Goal: Task Accomplishment & Management: Use online tool/utility

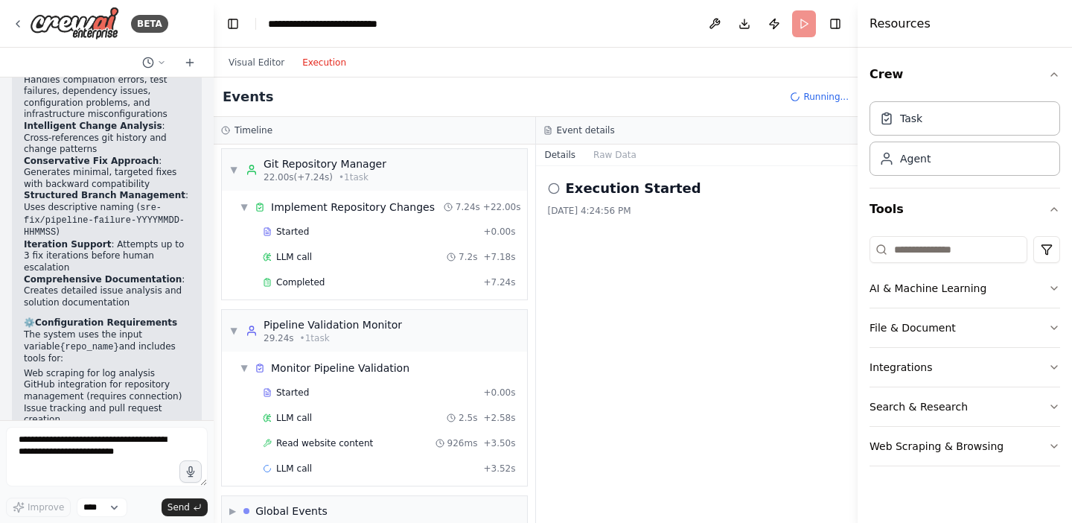
scroll to position [693, 0]
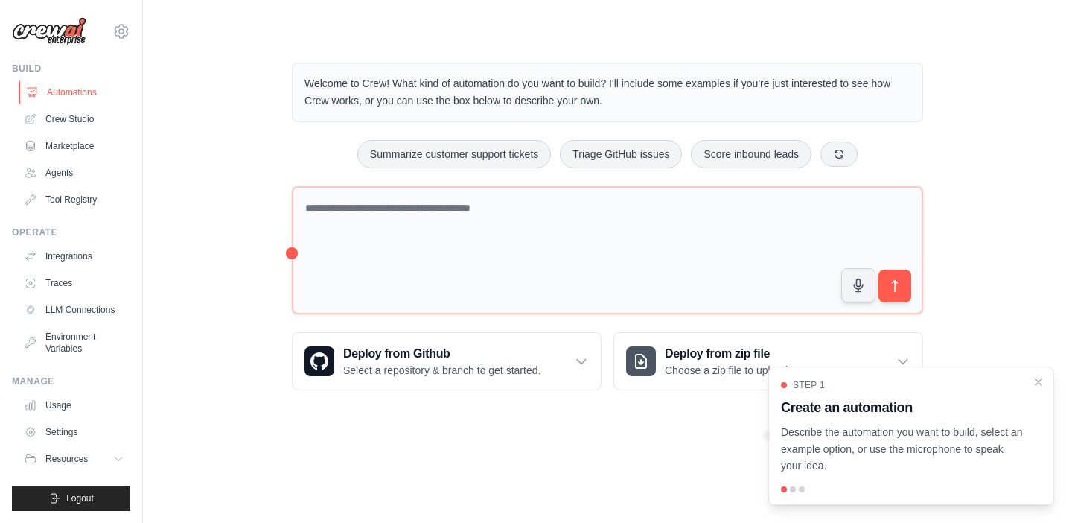
click at [86, 92] on link "Automations" at bounding box center [75, 92] width 112 height 24
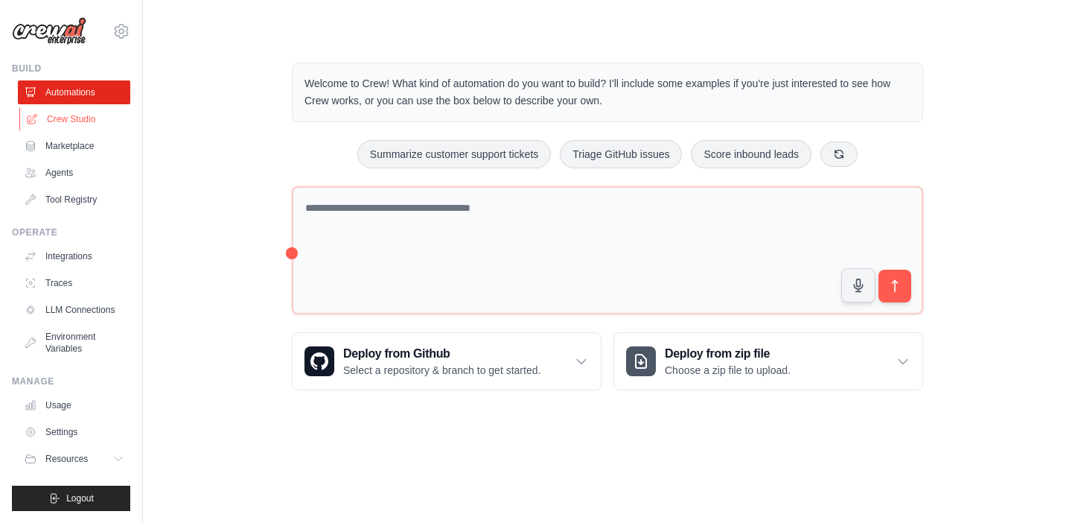
click at [78, 119] on link "Crew Studio" at bounding box center [75, 119] width 112 height 24
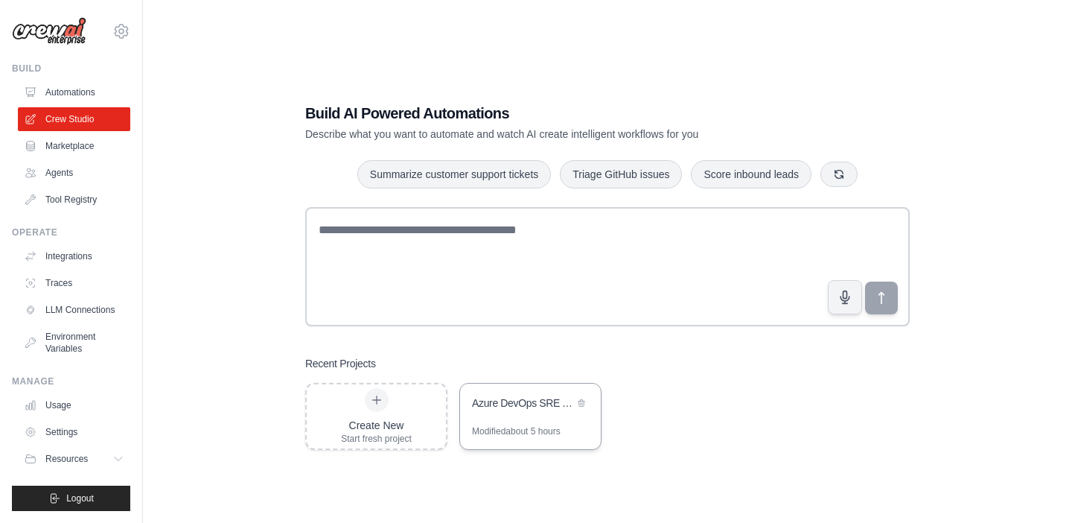
click at [526, 419] on div "Azure DevOps SRE Agent System" at bounding box center [530, 404] width 141 height 42
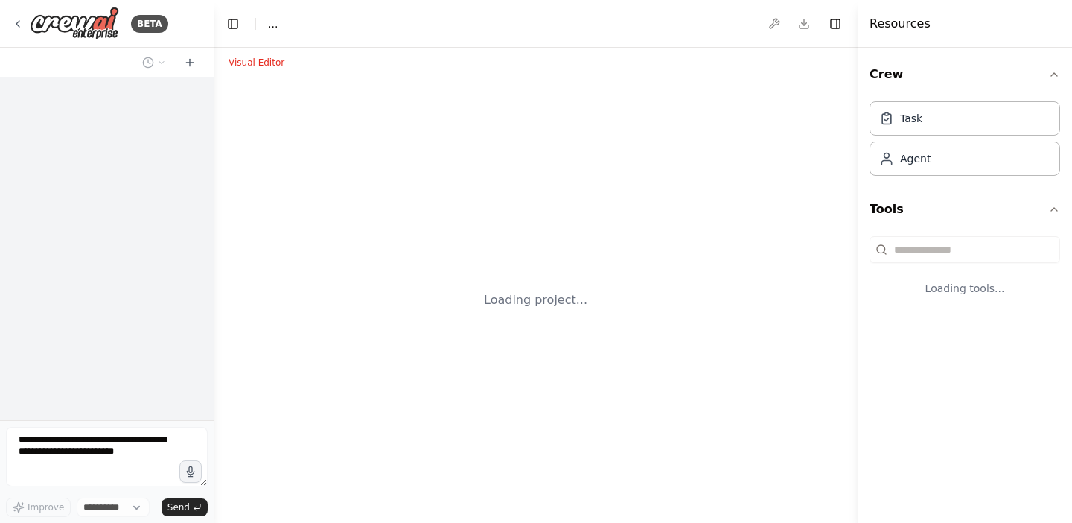
select select "****"
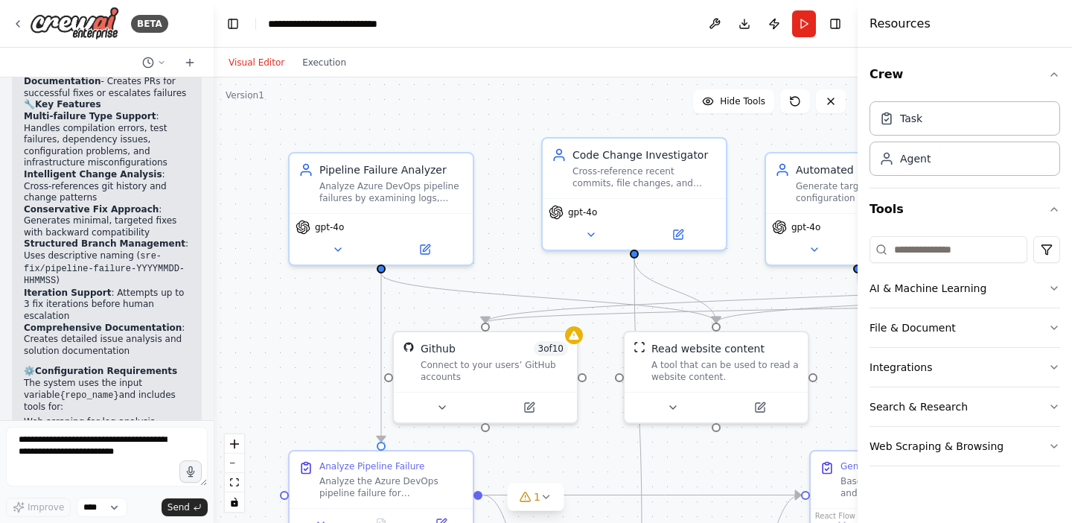
scroll to position [3418, 0]
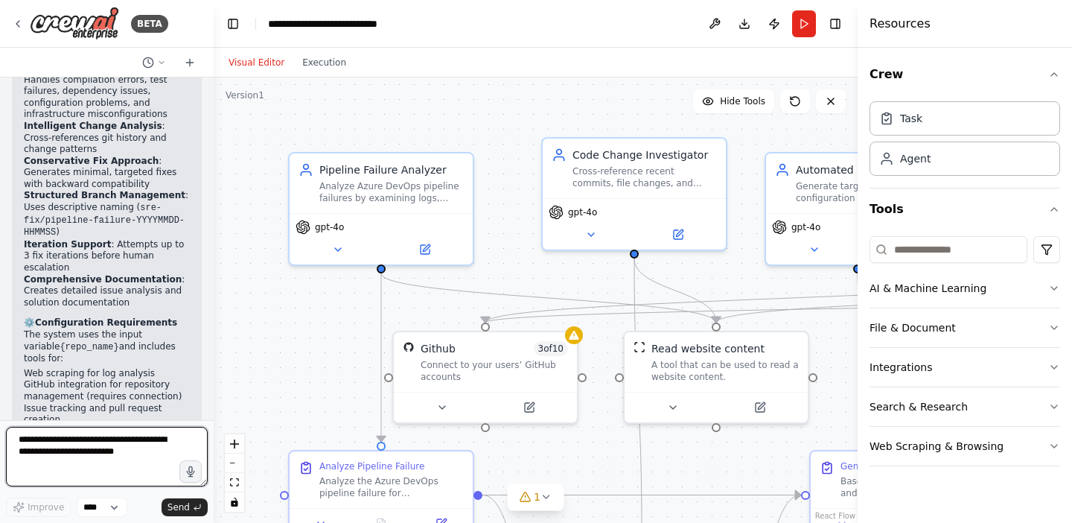
click at [124, 451] on textarea at bounding box center [107, 457] width 202 height 60
click at [135, 448] on textarea at bounding box center [107, 457] width 202 height 60
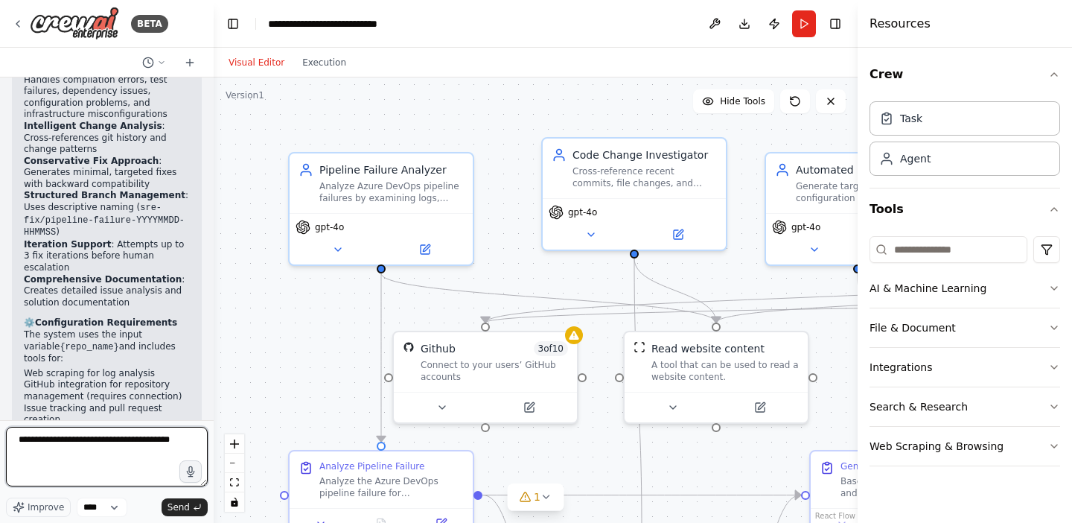
type textarea "**********"
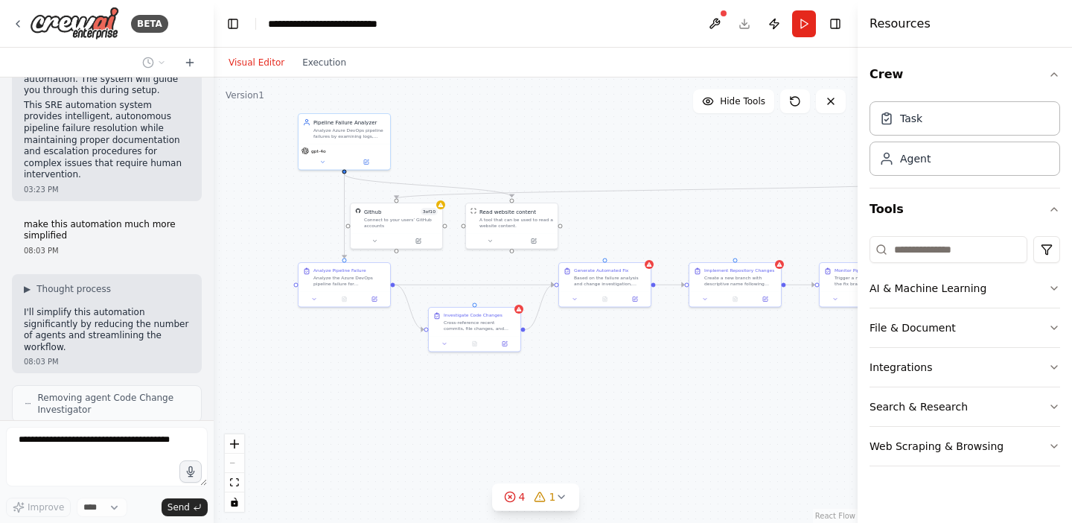
scroll to position [3863, 0]
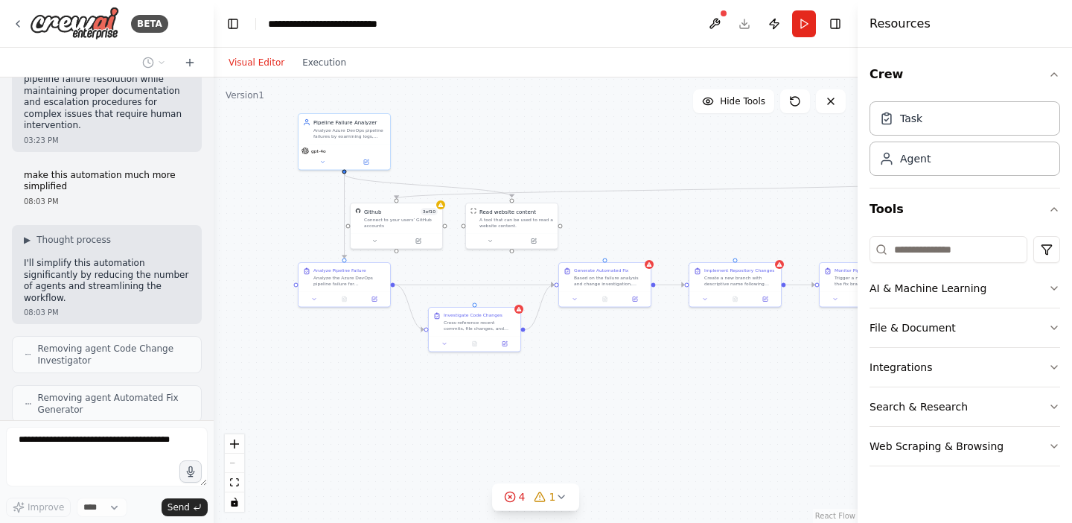
drag, startPoint x: 572, startPoint y: 280, endPoint x: 470, endPoint y: 167, distance: 151.8
click at [470, 166] on div ".deletable-edge-delete-btn { width: 20px; height: 20px; border: 0px solid #ffff…" at bounding box center [536, 299] width 644 height 445
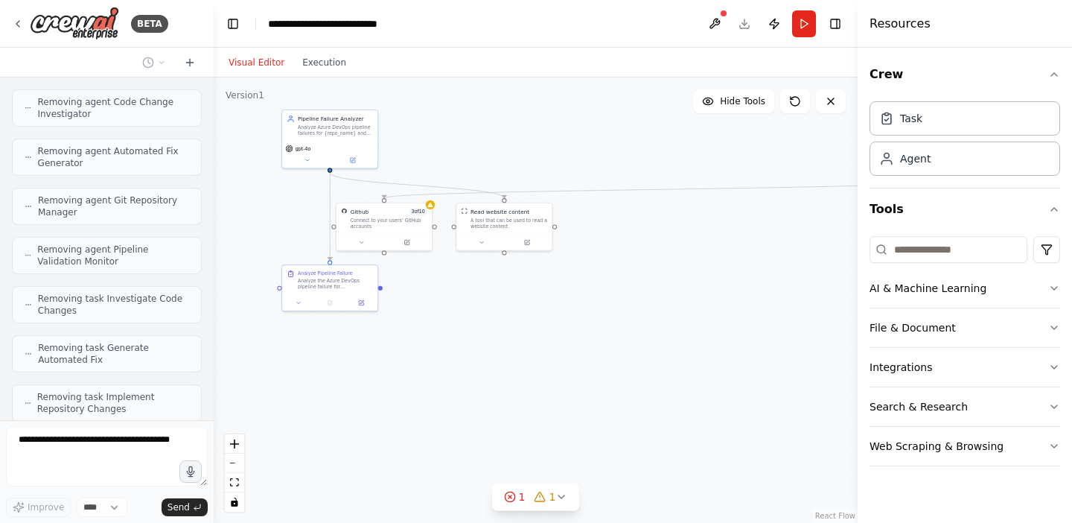
scroll to position [4120, 0]
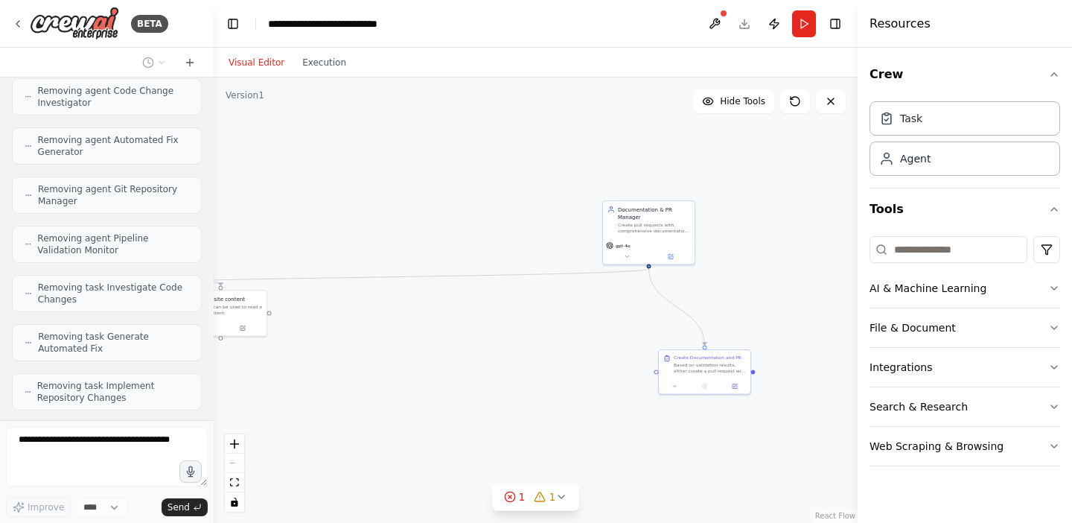
drag, startPoint x: 696, startPoint y: 220, endPoint x: 405, endPoint y: 306, distance: 303.6
click at [405, 306] on div ".deletable-edge-delete-btn { width: 20px; height: 20px; border: 0px solid #ffff…" at bounding box center [536, 299] width 644 height 445
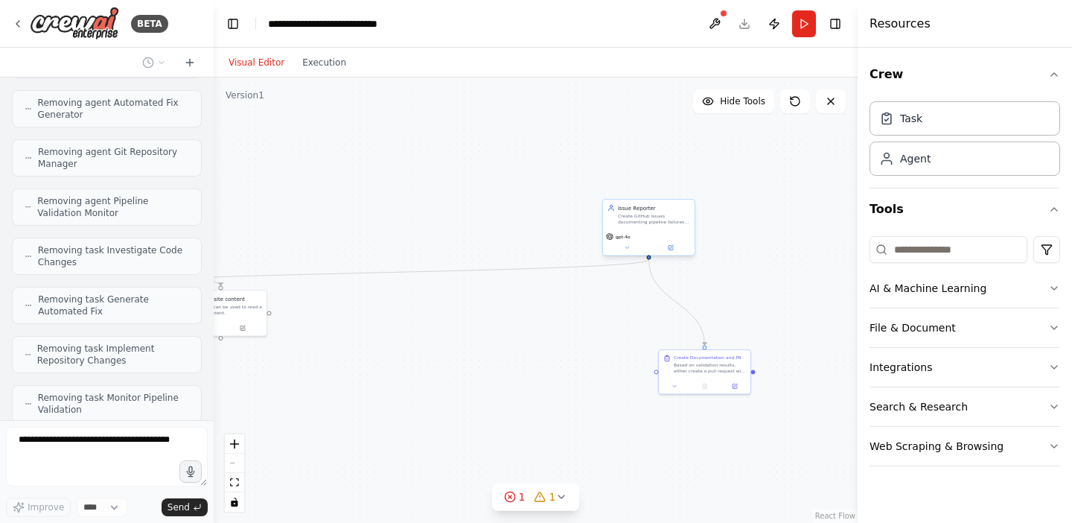
drag, startPoint x: 662, startPoint y: 225, endPoint x: 365, endPoint y: 144, distance: 307.7
click at [365, 144] on div ".deletable-edge-delete-btn { width: 20px; height: 20px; border: 0px solid #ffff…" at bounding box center [536, 299] width 644 height 445
drag, startPoint x: 689, startPoint y: 369, endPoint x: 397, endPoint y: 351, distance: 293.1
click at [397, 351] on div "Based on validation results, either create a pull request with comprehensive do…" at bounding box center [423, 351] width 72 height 12
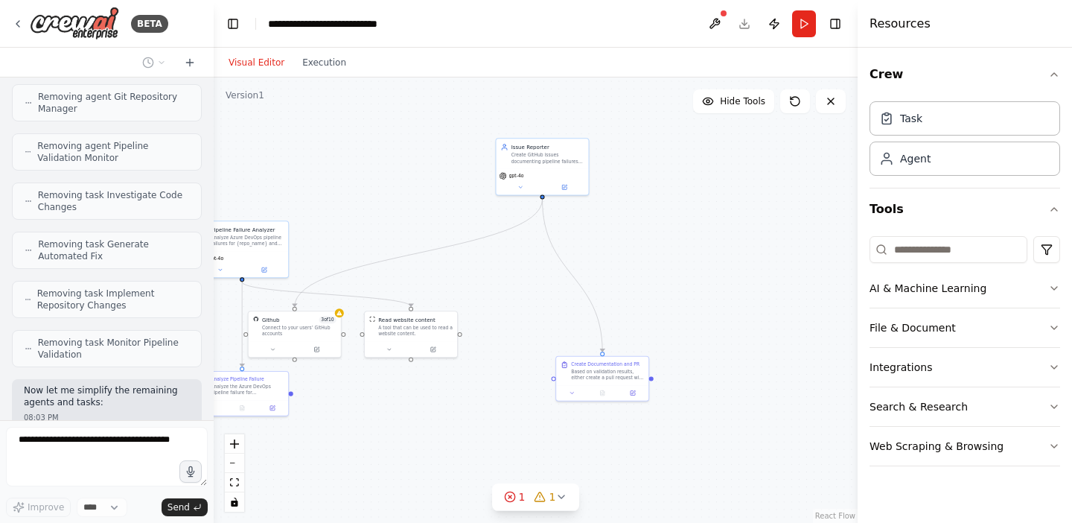
drag, startPoint x: 577, startPoint y: 280, endPoint x: 797, endPoint y: 299, distance: 221.1
click at [797, 299] on div ".deletable-edge-delete-btn { width: 20px; height: 20px; border: 0px solid #ffff…" at bounding box center [536, 299] width 644 height 445
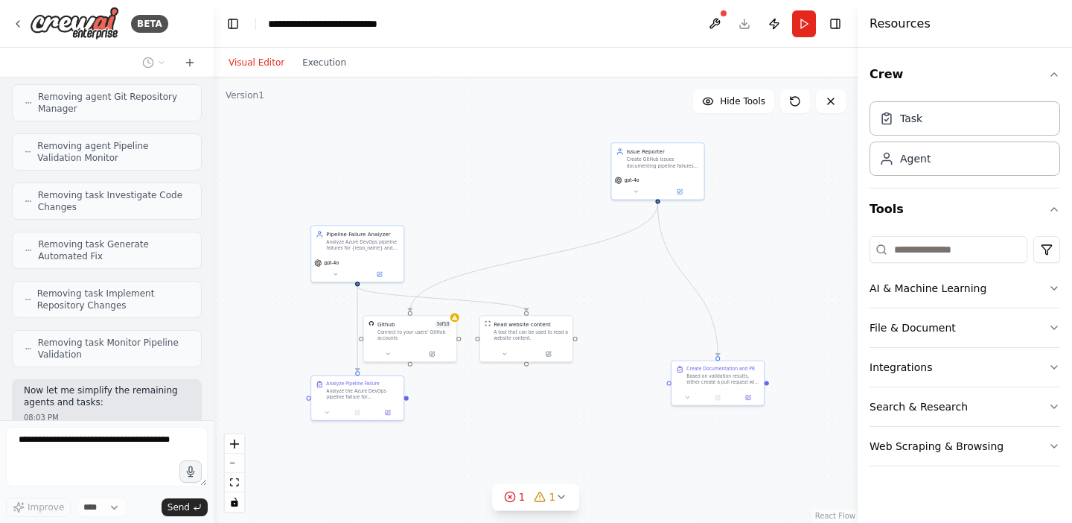
drag, startPoint x: 681, startPoint y: 237, endPoint x: 770, endPoint y: 244, distance: 88.8
click at [770, 244] on div ".deletable-edge-delete-btn { width: 20px; height: 20px; border: 0px solid #ffff…" at bounding box center [536, 299] width 644 height 445
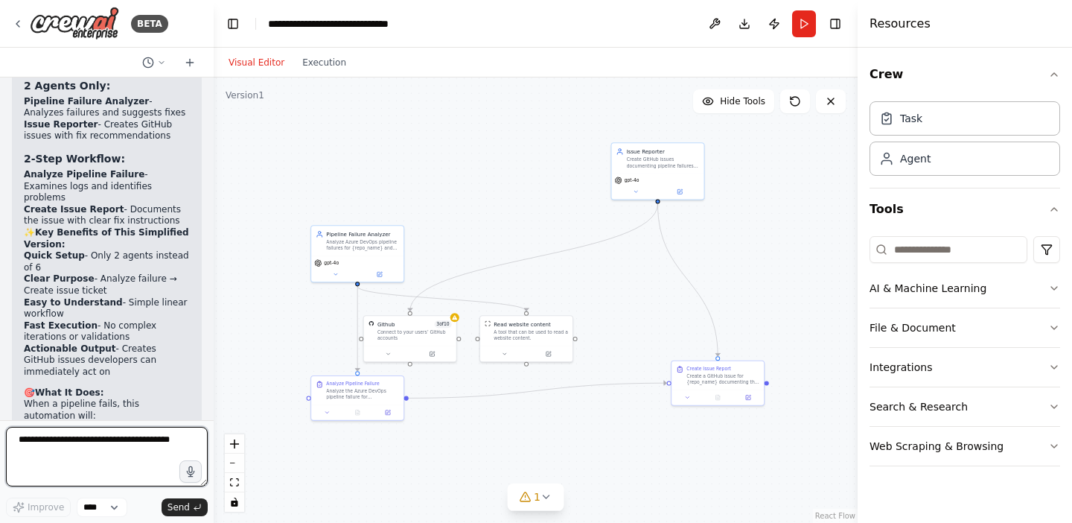
scroll to position [4969, 0]
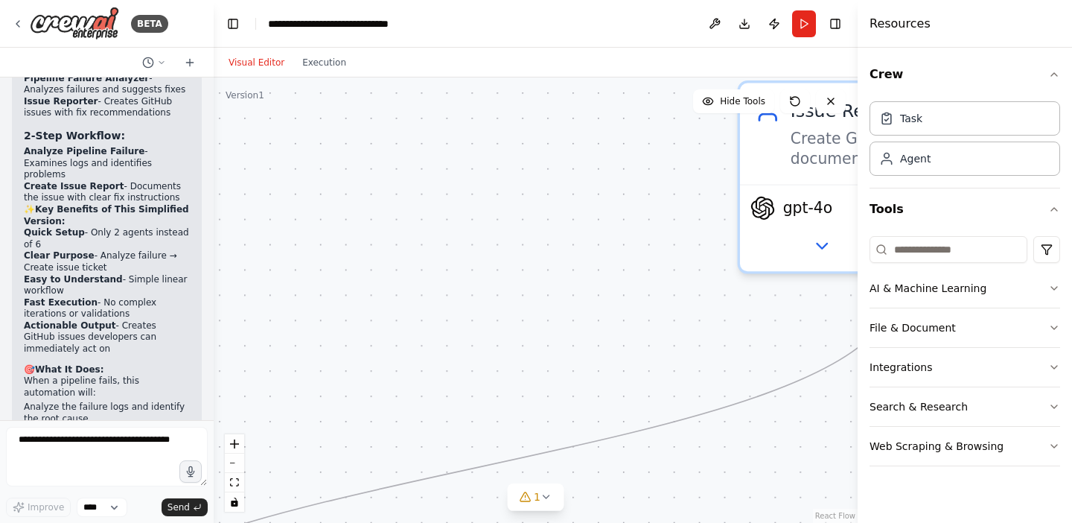
drag, startPoint x: 534, startPoint y: 230, endPoint x: 710, endPoint y: 318, distance: 196.4
click at [710, 318] on div ".deletable-edge-delete-btn { width: 20px; height: 20px; border: 0px solid #ffff…" at bounding box center [536, 299] width 644 height 445
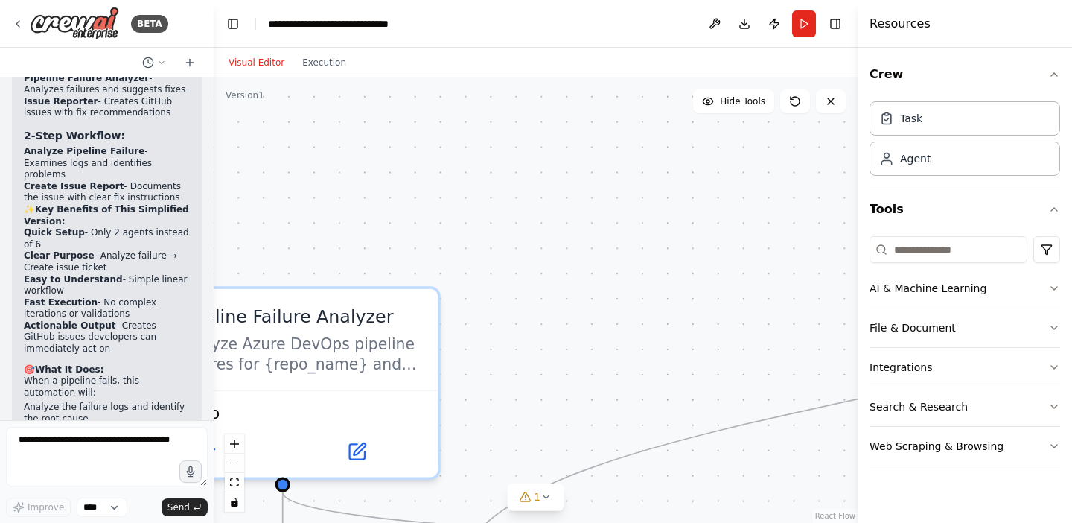
drag, startPoint x: 491, startPoint y: 322, endPoint x: 872, endPoint y: 232, distance: 392.4
click at [872, 232] on div "BETA Azure DevOps SRE Agent System Prompt 03:20 PM ▶ Thought process I'll help …" at bounding box center [536, 261] width 1072 height 523
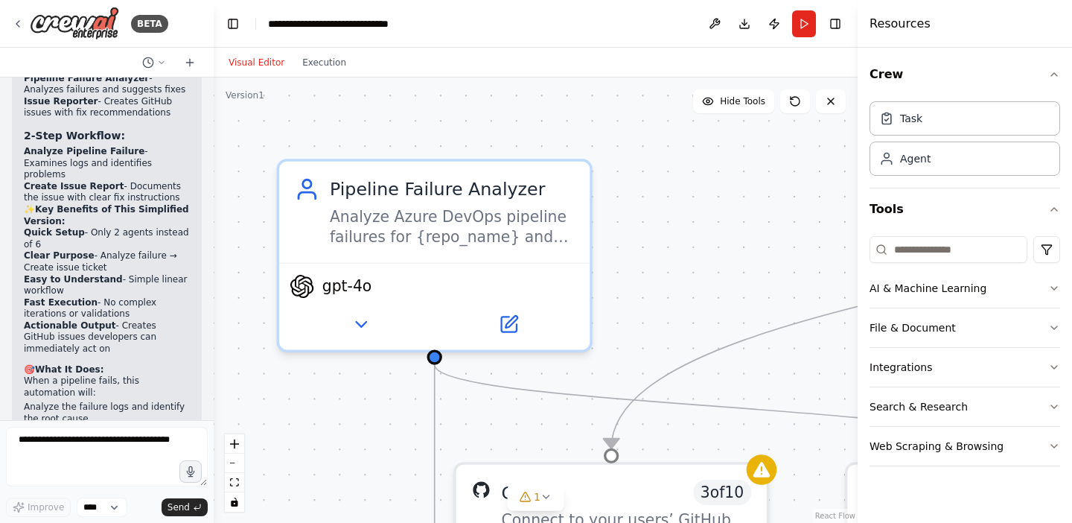
drag, startPoint x: 645, startPoint y: 298, endPoint x: 768, endPoint y: 182, distance: 168.5
click at [768, 182] on div ".deletable-edge-delete-btn { width: 20px; height: 20px; border: 0px solid #ffff…" at bounding box center [536, 299] width 644 height 445
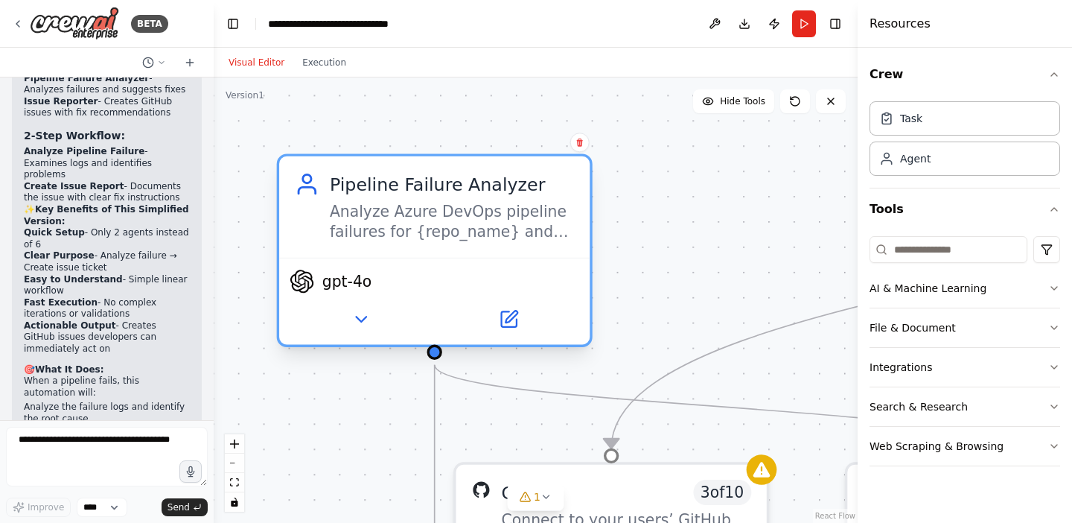
click at [510, 232] on div "Analyze Azure DevOps pipeline failures for {repo_name} and provide a clear diag…" at bounding box center [452, 222] width 245 height 40
click at [510, 322] on icon at bounding box center [508, 318] width 15 height 15
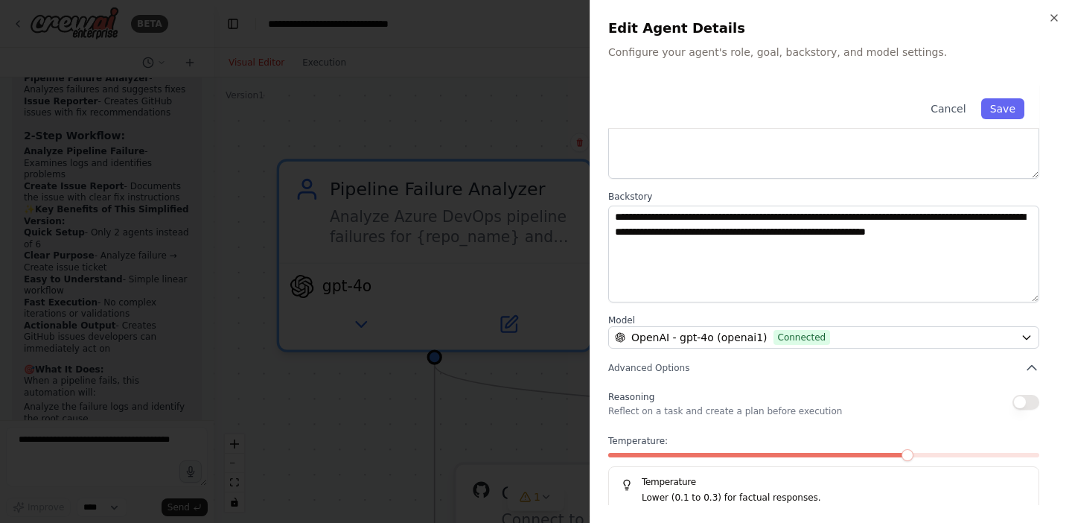
scroll to position [152, 0]
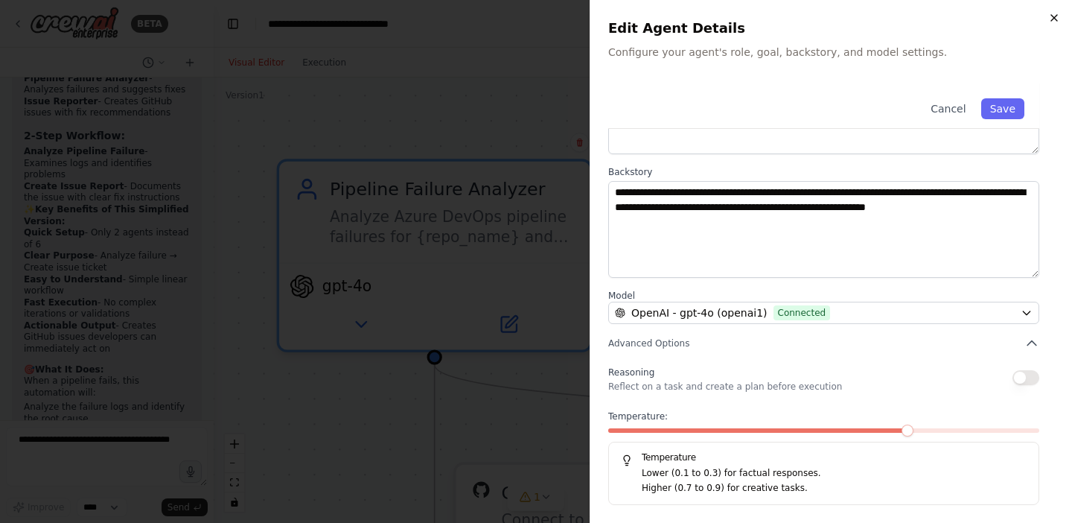
click at [1056, 13] on icon "button" at bounding box center [1054, 18] width 12 height 12
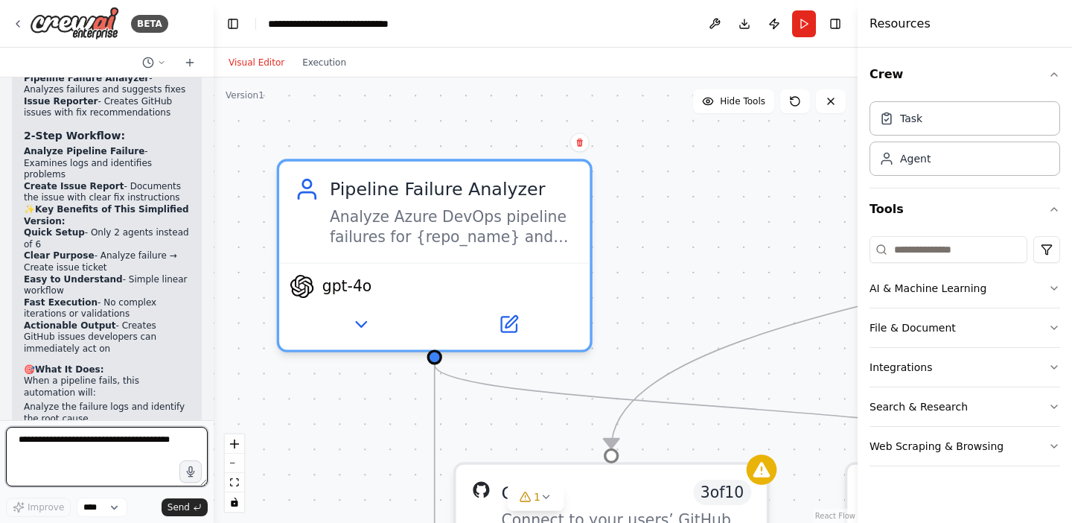
click at [109, 452] on textarea "**********" at bounding box center [107, 457] width 202 height 60
type textarea "*"
type textarea "**********"
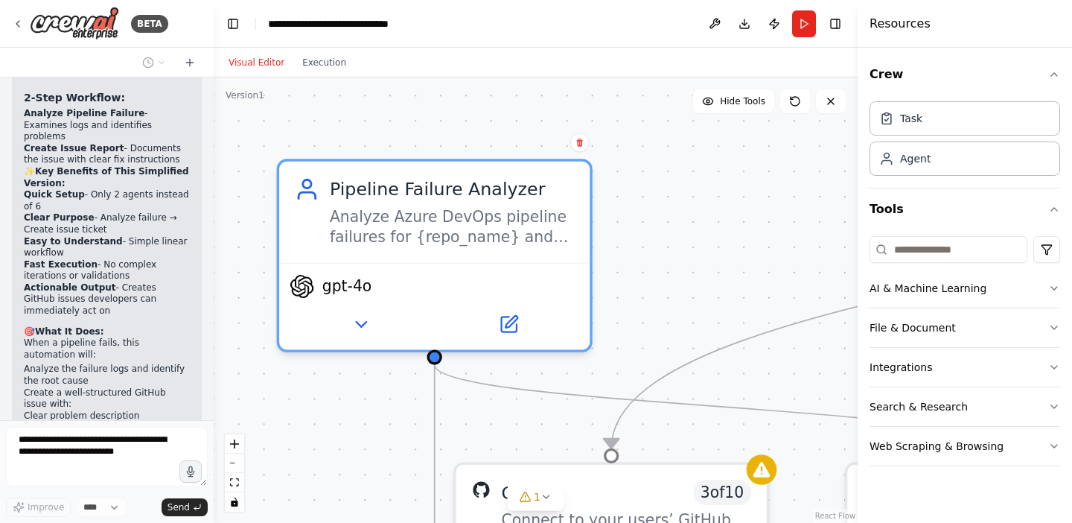
scroll to position [5080, 0]
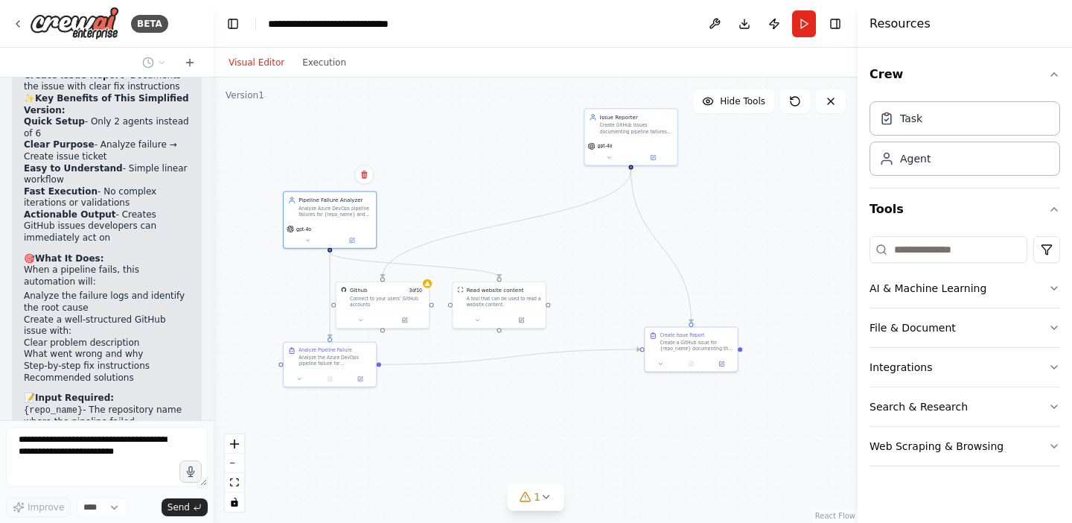
drag, startPoint x: 703, startPoint y: 202, endPoint x: 479, endPoint y: 195, distance: 224.2
click at [479, 194] on div ".deletable-edge-delete-btn { width: 20px; height: 20px; border: 0px solid #ffff…" at bounding box center [536, 299] width 644 height 445
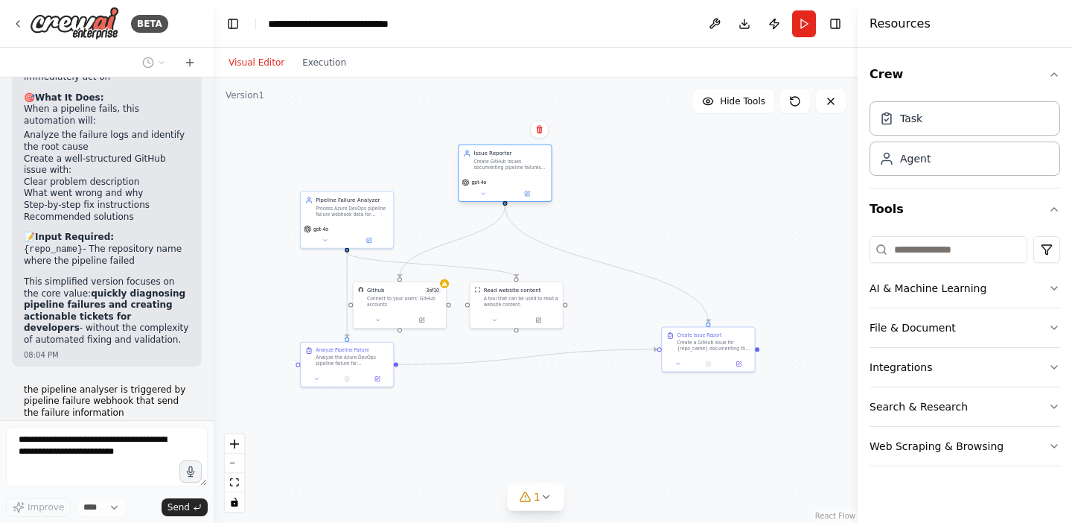
scroll to position [5241, 0]
drag, startPoint x: 649, startPoint y: 129, endPoint x: 504, endPoint y: 165, distance: 149.7
click at [504, 165] on div "Create GitHub issues documenting pipeline failures and recommended fixes for {r…" at bounding box center [509, 165] width 73 height 12
drag, startPoint x: 694, startPoint y: 348, endPoint x: 627, endPoint y: 345, distance: 67.0
click at [627, 345] on div "Create a GitHub issue for {repo_name} documenting the pipeline failure and the …" at bounding box center [637, 344] width 73 height 12
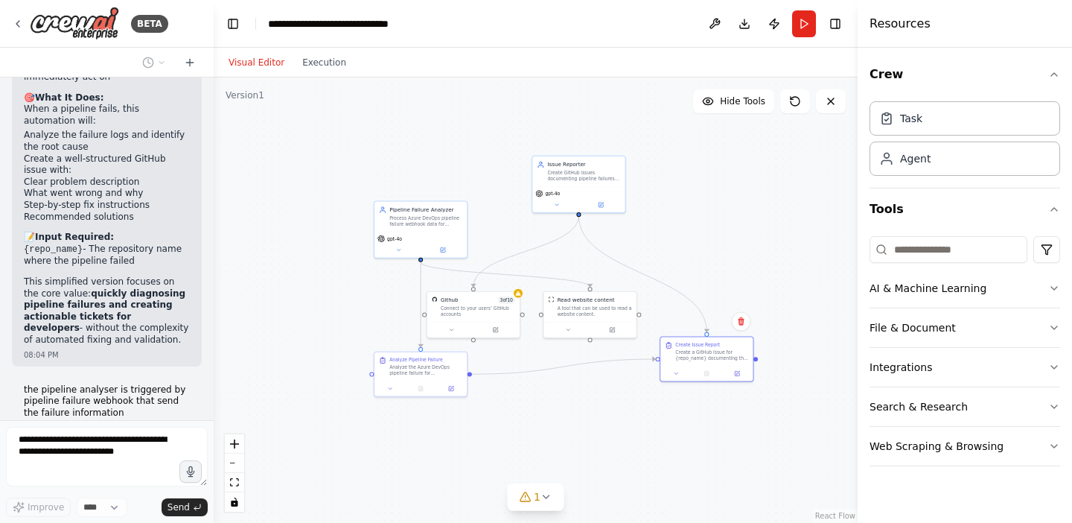
drag, startPoint x: 639, startPoint y: 217, endPoint x: 712, endPoint y: 227, distance: 74.3
click at [712, 227] on div ".deletable-edge-delete-btn { width: 20px; height: 20px; border: 0px solid #ffff…" at bounding box center [536, 299] width 644 height 445
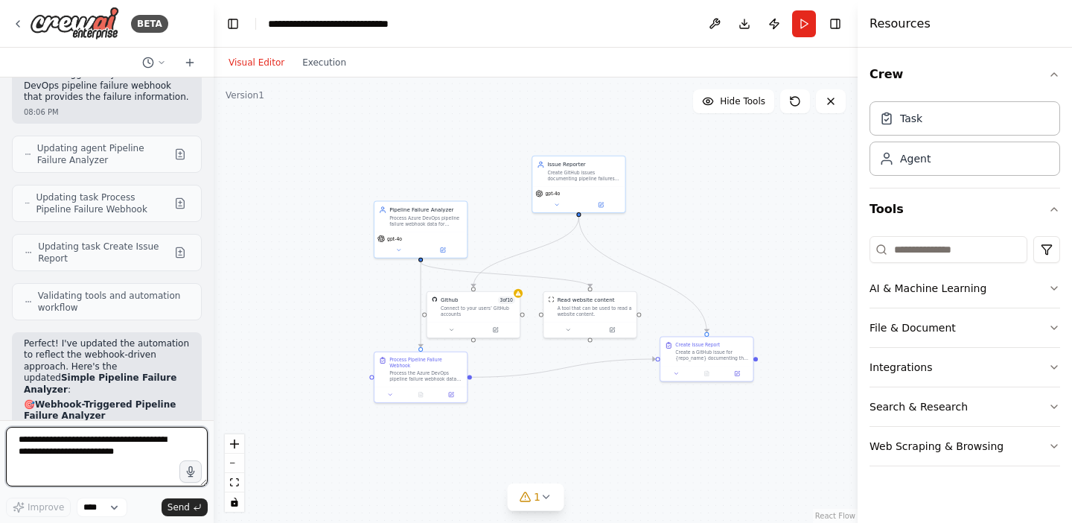
scroll to position [5660, 0]
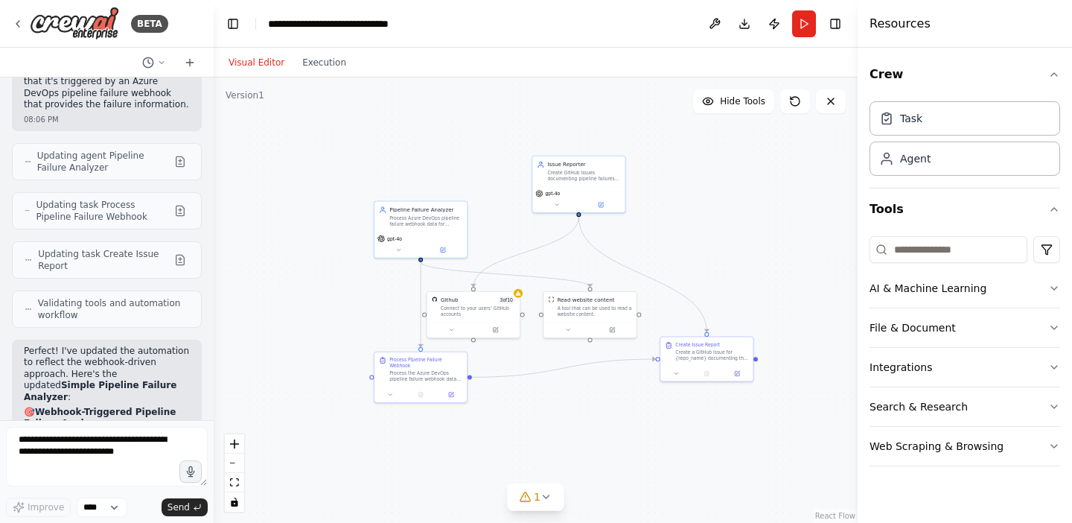
click at [378, 301] on div ".deletable-edge-delete-btn { width: 20px; height: 20px; border: 0px solid #ffff…" at bounding box center [536, 299] width 644 height 445
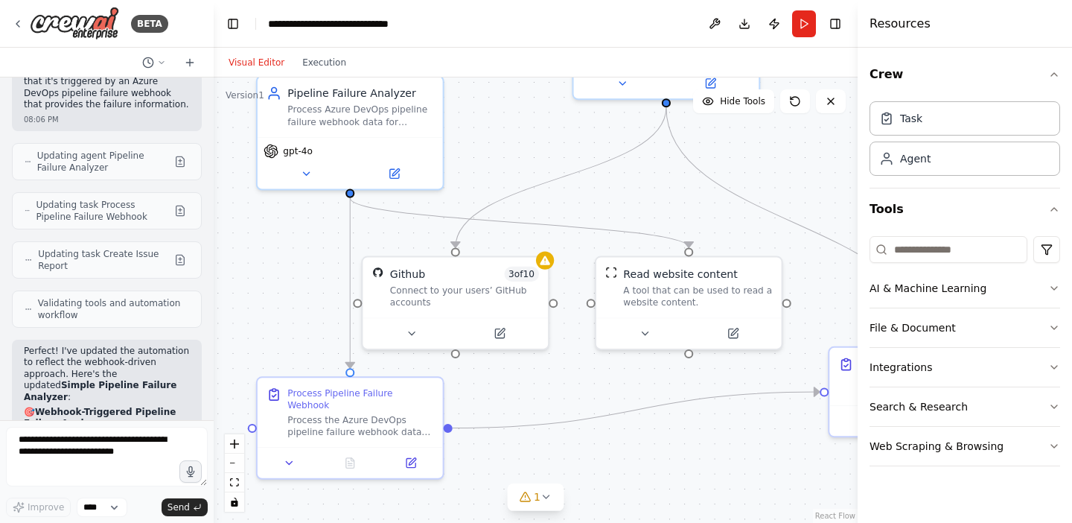
drag, startPoint x: 403, startPoint y: 300, endPoint x: 290, endPoint y: 275, distance: 115.9
click at [290, 275] on div ".deletable-edge-delete-btn { width: 20px; height: 20px; border: 0px solid #ffff…" at bounding box center [536, 299] width 644 height 445
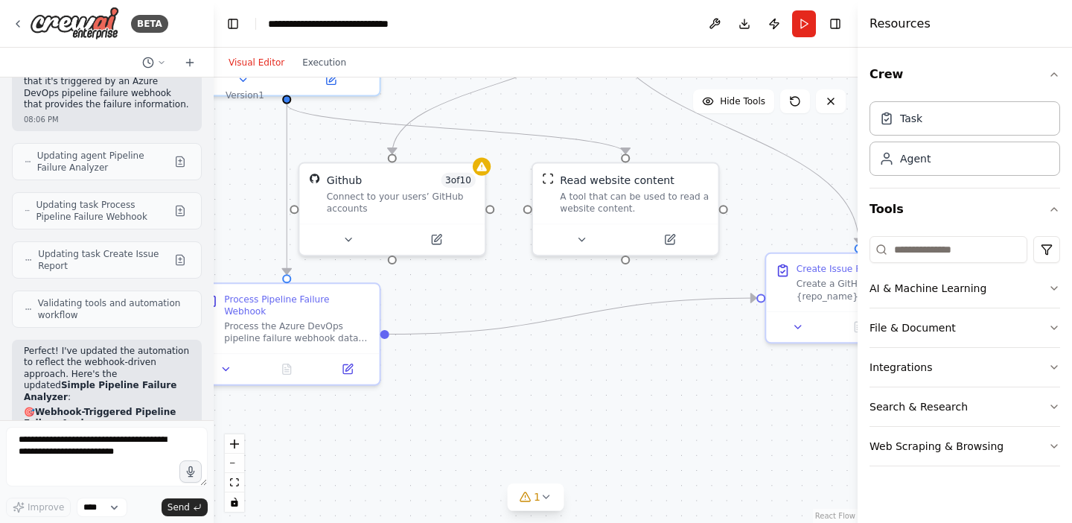
drag, startPoint x: 578, startPoint y: 316, endPoint x: 514, endPoint y: 222, distance: 113.1
click at [514, 222] on div ".deletable-edge-delete-btn { width: 20px; height: 20px; border: 0px solid #ffff…" at bounding box center [536, 299] width 644 height 445
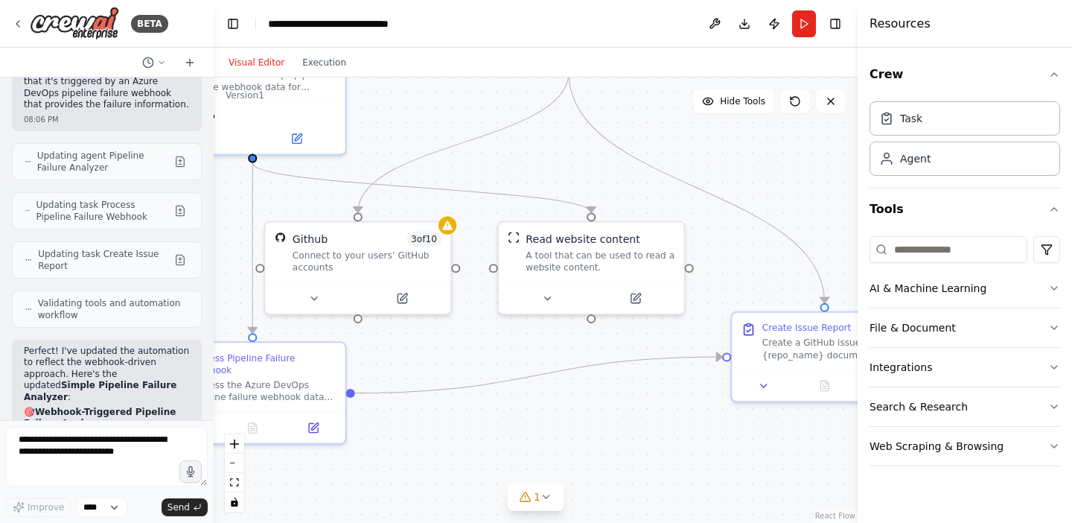
drag, startPoint x: 666, startPoint y: 348, endPoint x: 633, endPoint y: 410, distance: 70.2
click at [633, 409] on div ".deletable-edge-delete-btn { width: 20px; height: 20px; border: 0px solid #ffff…" at bounding box center [536, 299] width 644 height 445
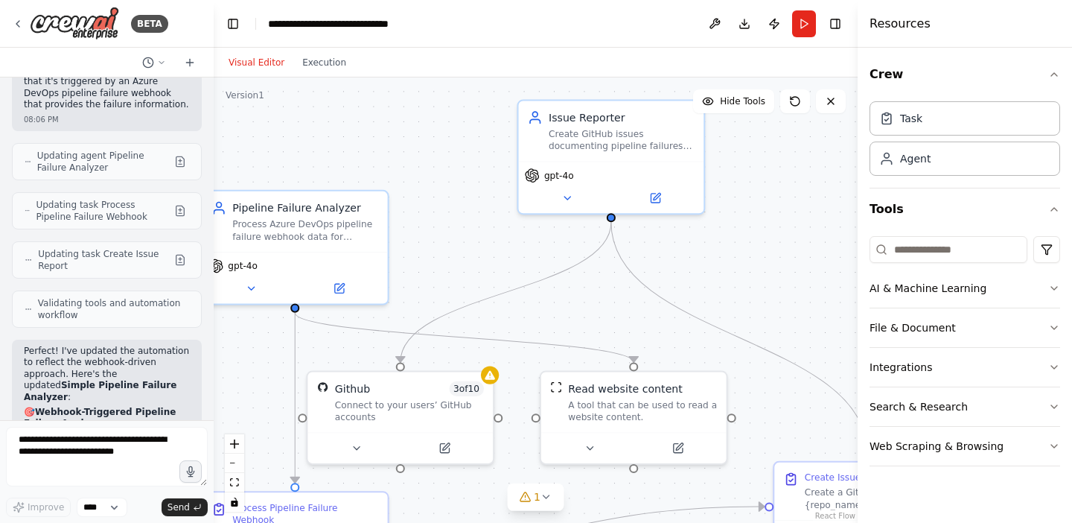
drag, startPoint x: 604, startPoint y: 153, endPoint x: 641, endPoint y: 296, distance: 148.4
click at [643, 296] on div ".deletable-edge-delete-btn { width: 20px; height: 20px; border: 0px solid #ffff…" at bounding box center [536, 299] width 644 height 445
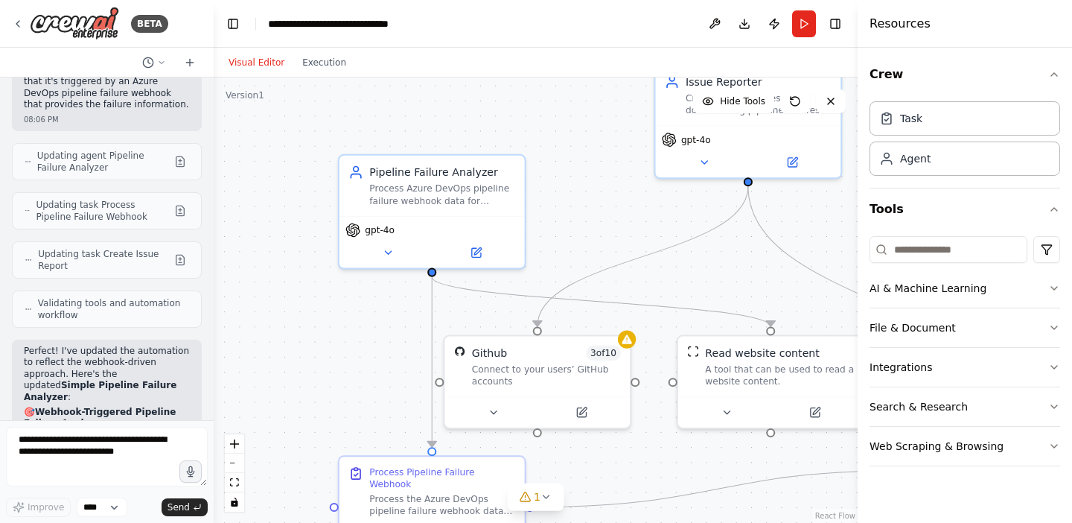
drag, startPoint x: 507, startPoint y: 258, endPoint x: 645, endPoint y: 224, distance: 141.7
click at [645, 225] on div ".deletable-edge-delete-btn { width: 20px; height: 20px; border: 0px solid #ffff…" at bounding box center [536, 299] width 644 height 445
click at [631, 174] on div ".deletable-edge-delete-btn { width: 20px; height: 20px; border: 0px solid #ffff…" at bounding box center [536, 299] width 644 height 445
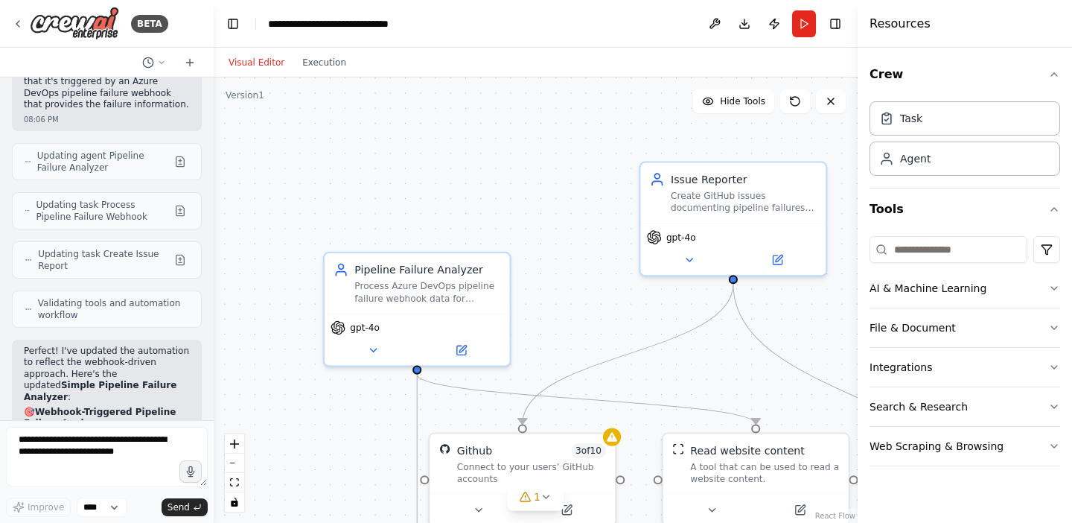
drag, startPoint x: 617, startPoint y: 151, endPoint x: 602, endPoint y: 247, distance: 97.2
click at [602, 247] on div ".deletable-edge-delete-btn { width: 20px; height: 20px; border: 0px solid #ffff…" at bounding box center [536, 299] width 644 height 445
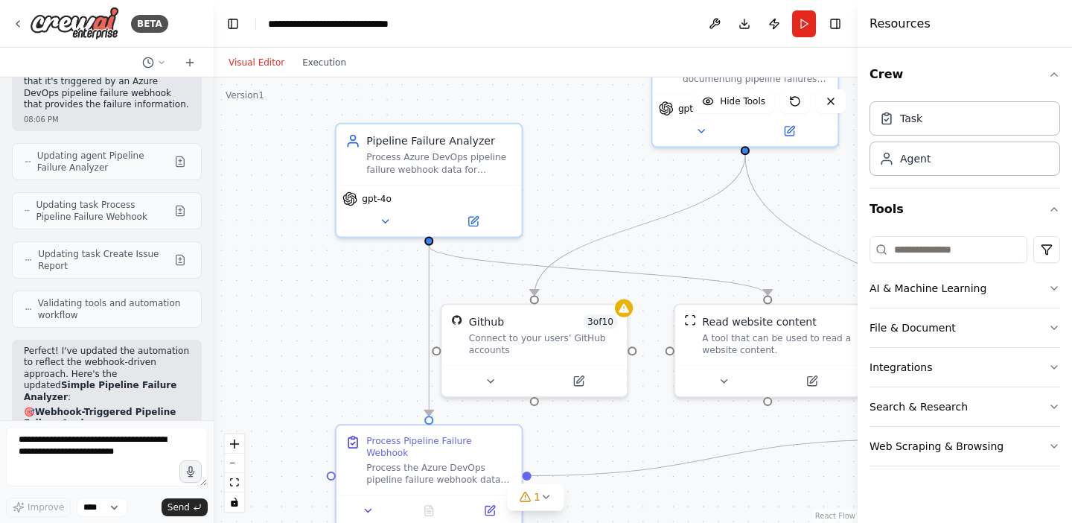
drag, startPoint x: 596, startPoint y: 258, endPoint x: 613, endPoint y: 127, distance: 132.8
click at [612, 127] on div ".deletable-edge-delete-btn { width: 20px; height: 20px; border: 0px solid #ffff…" at bounding box center [536, 299] width 644 height 445
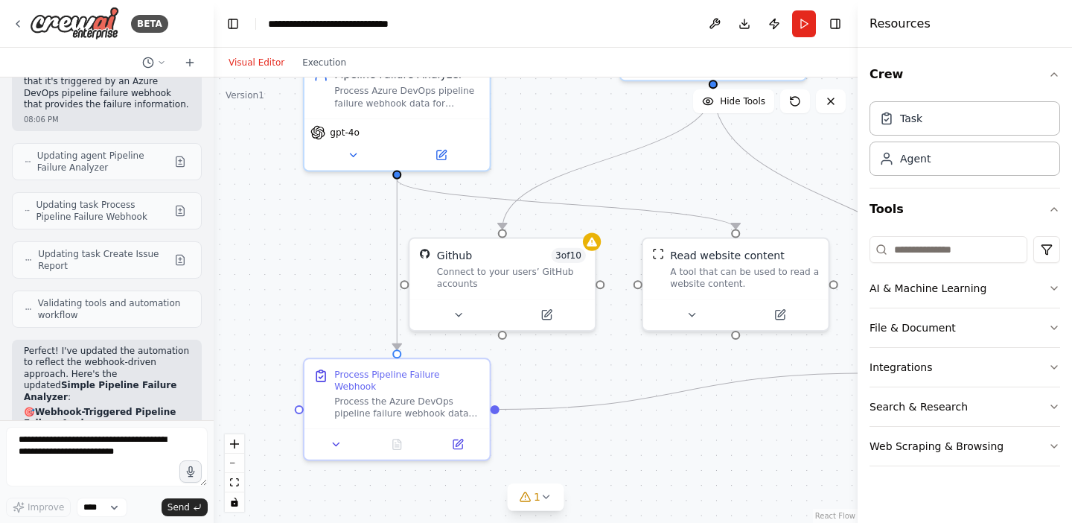
drag, startPoint x: 598, startPoint y: 175, endPoint x: 520, endPoint y: 116, distance: 97.2
click at [520, 116] on div ".deletable-edge-delete-btn { width: 20px; height: 20px; border: 0px solid #ffff…" at bounding box center [536, 299] width 644 height 445
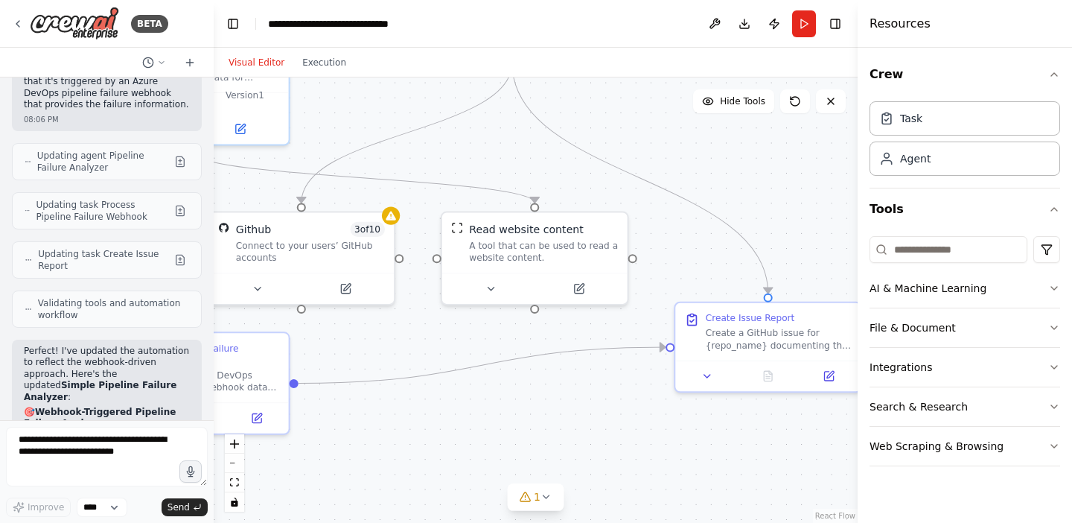
drag, startPoint x: 685, startPoint y: 182, endPoint x: 526, endPoint y: 153, distance: 161.2
click at [526, 153] on div ".deletable-edge-delete-btn { width: 20px; height: 20px; border: 0px solid #ffff…" at bounding box center [536, 299] width 644 height 445
click at [720, 103] on button "Hide Tools" at bounding box center [733, 101] width 81 height 24
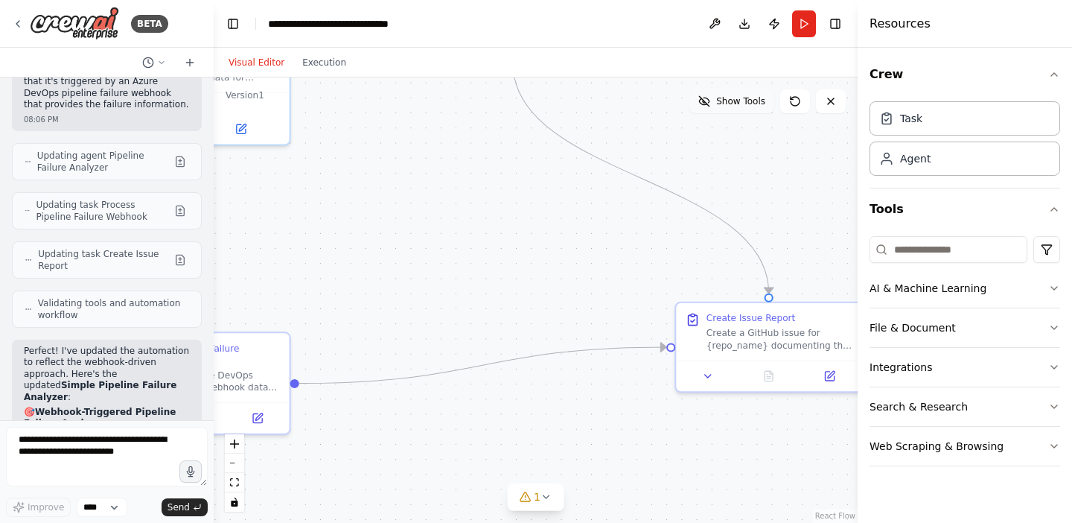
click at [720, 102] on span "Show Tools" at bounding box center [740, 101] width 49 height 12
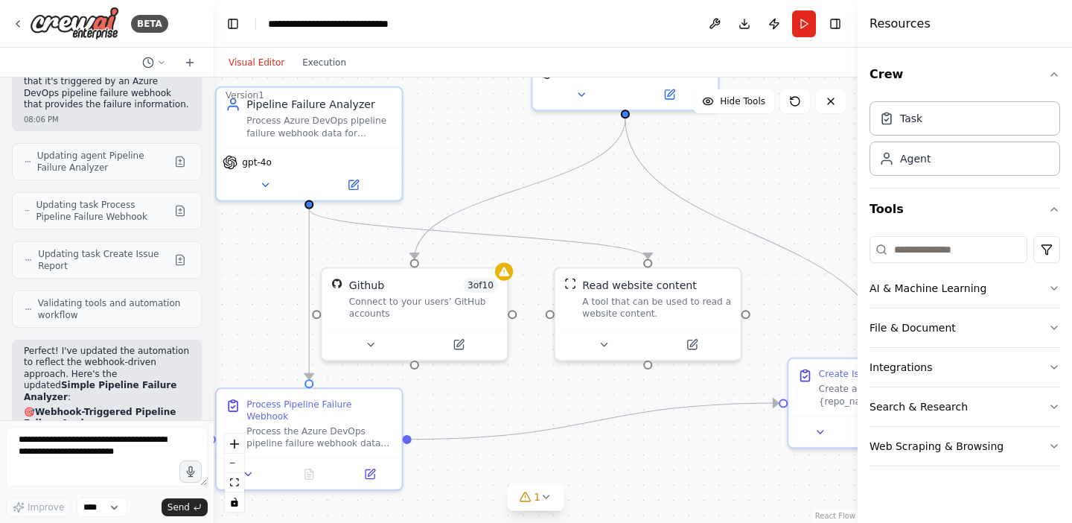
drag, startPoint x: 607, startPoint y: 198, endPoint x: 737, endPoint y: 293, distance: 160.4
click at [738, 293] on div ".deletable-edge-delete-btn { width: 20px; height: 20px; border: 0px solid #ffff…" at bounding box center [536, 299] width 644 height 445
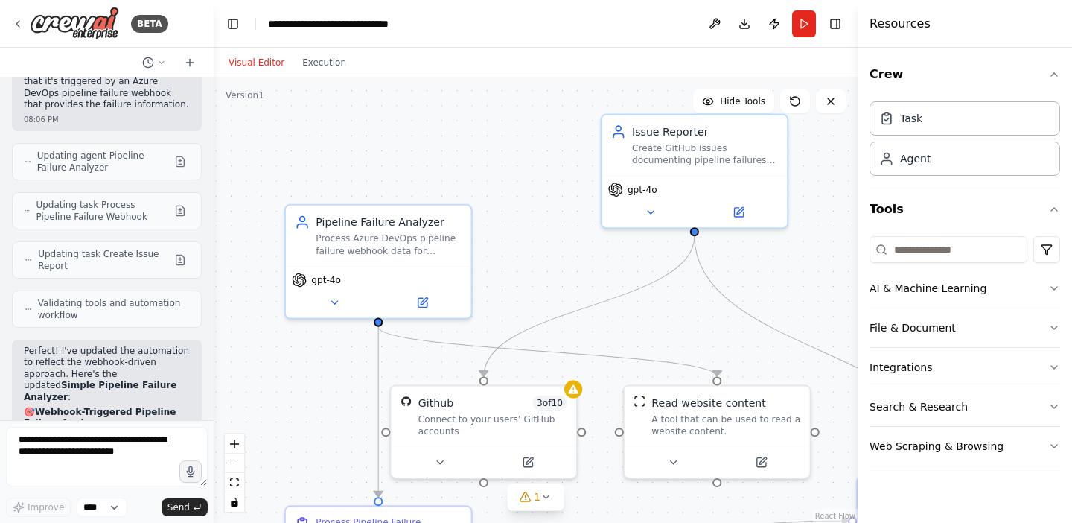
drag, startPoint x: 711, startPoint y: 178, endPoint x: 762, endPoint y: 256, distance: 93.1
click at [762, 256] on div ".deletable-edge-delete-btn { width: 20px; height: 20px; border: 0px solid #ffff…" at bounding box center [536, 299] width 644 height 445
click at [775, 25] on button "Publish" at bounding box center [774, 23] width 24 height 27
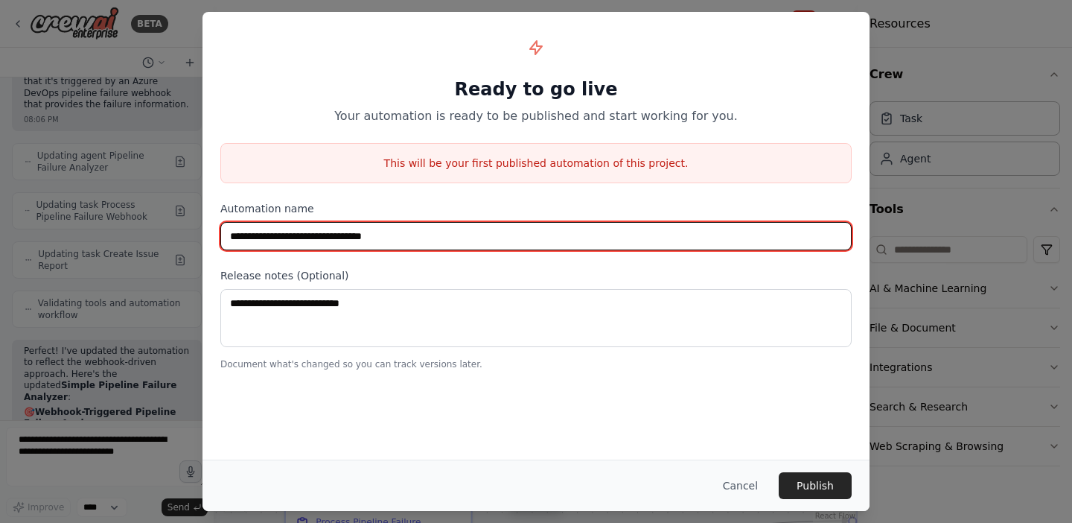
click at [650, 231] on input "**********" at bounding box center [535, 236] width 631 height 28
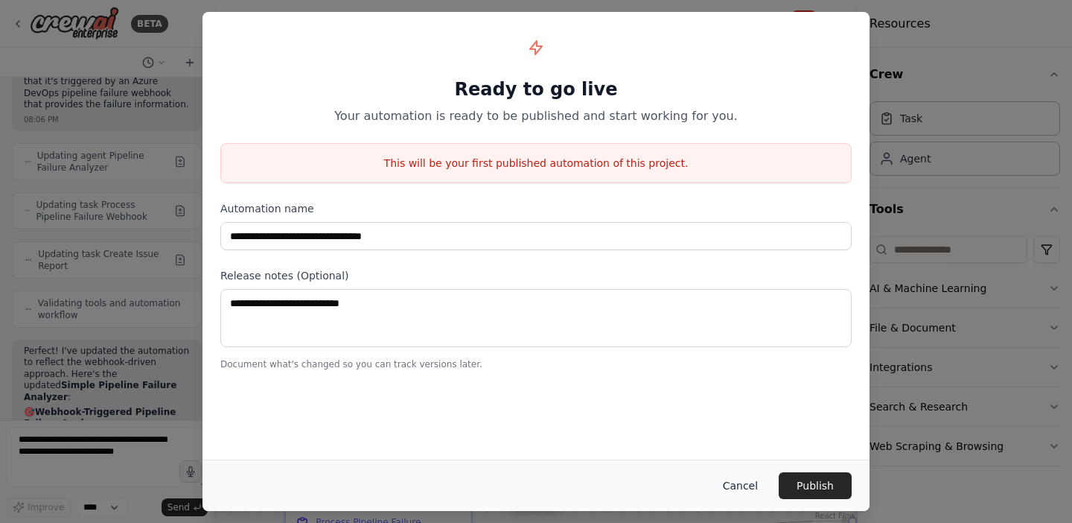
click at [747, 487] on button "Cancel" at bounding box center [740, 485] width 59 height 27
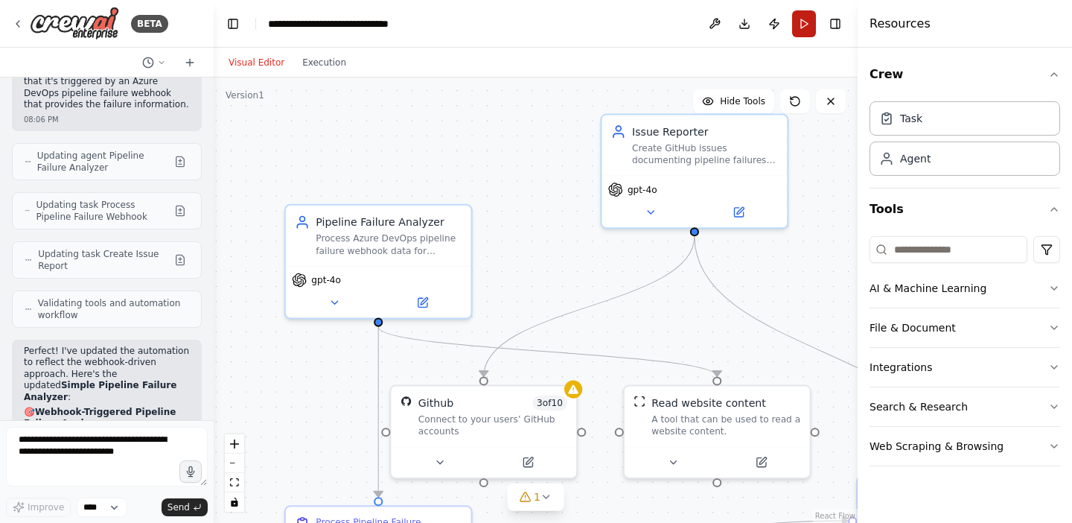
click at [802, 22] on button "Run" at bounding box center [804, 23] width 24 height 27
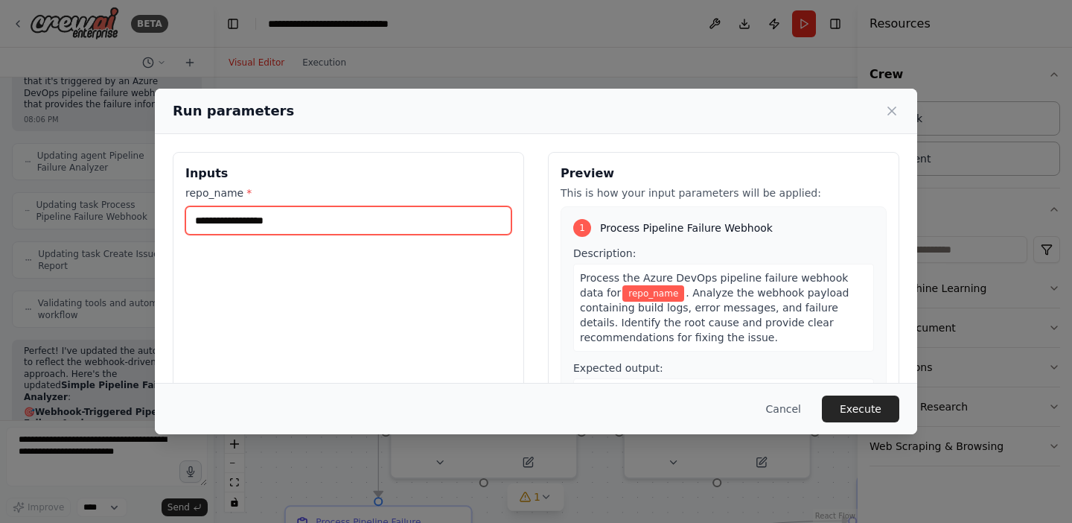
click at [451, 208] on input "repo_name *" at bounding box center [348, 220] width 326 height 28
type input "*********"
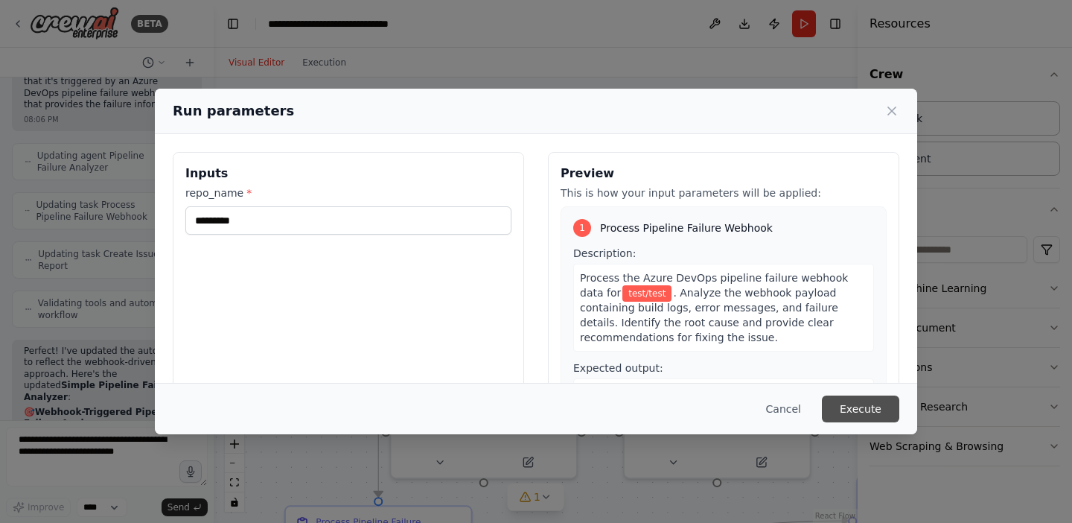
click at [863, 415] on button "Execute" at bounding box center [860, 408] width 77 height 27
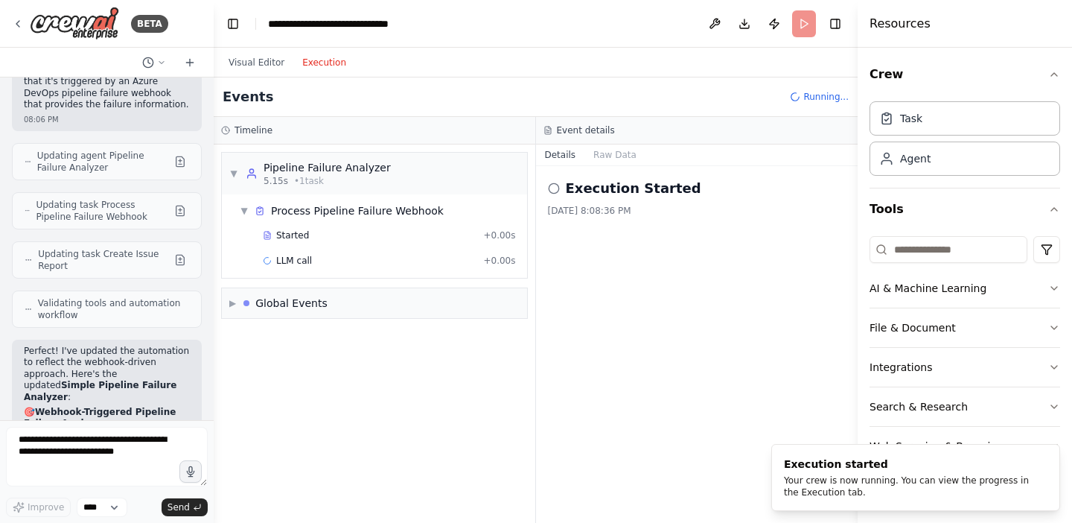
click at [328, 63] on button "Execution" at bounding box center [324, 63] width 62 height 18
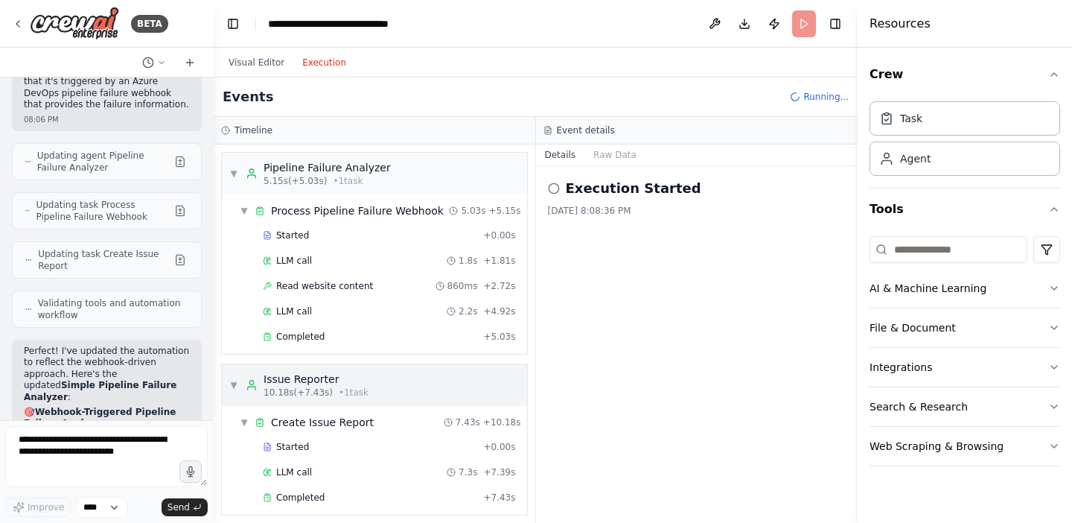
scroll to position [49, 0]
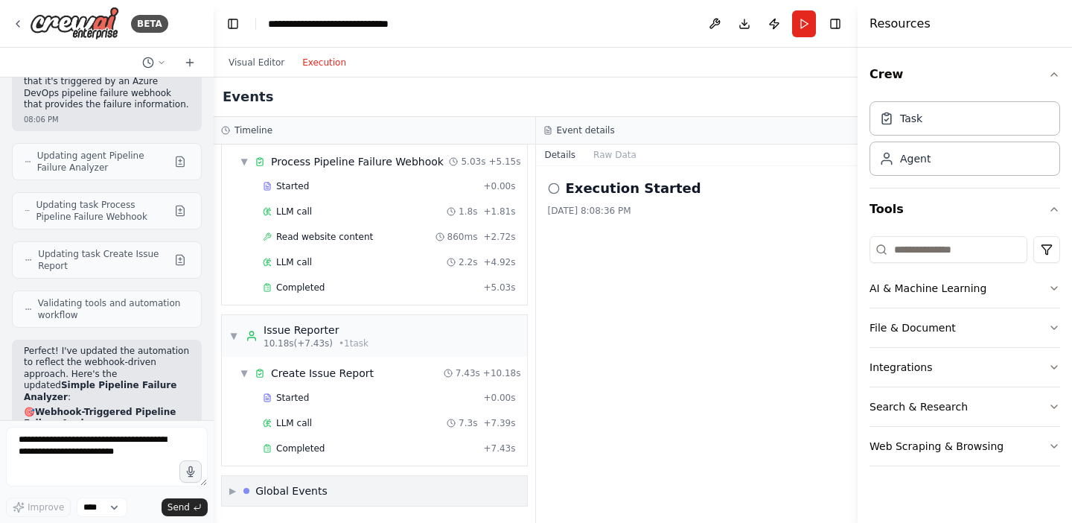
click at [304, 491] on div "Global Events" at bounding box center [291, 490] width 72 height 15
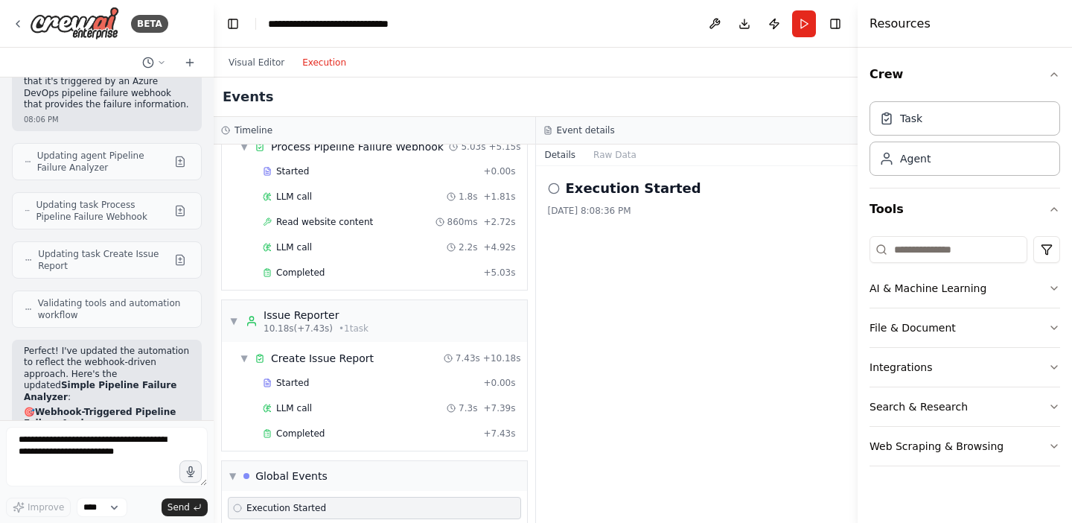
scroll to position [159, 0]
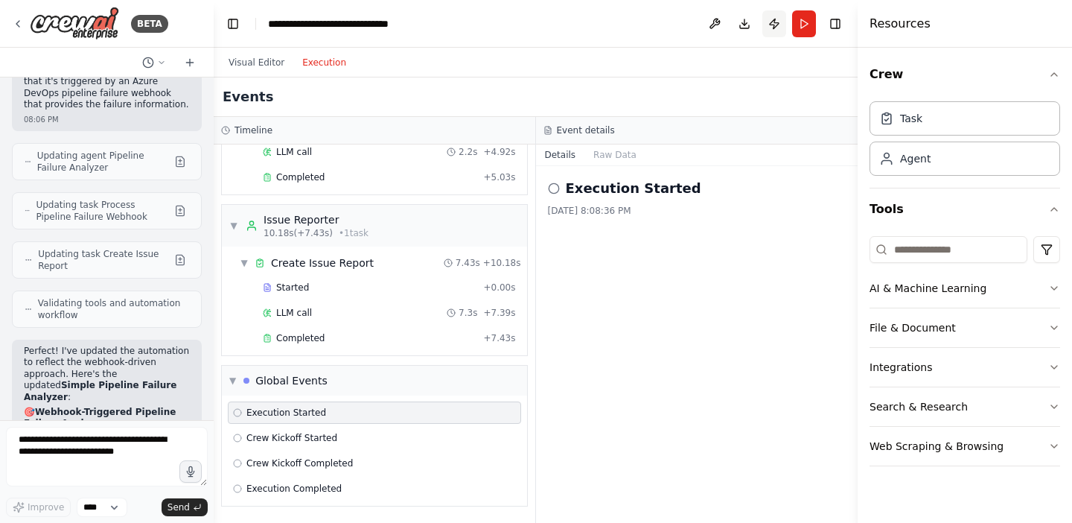
click at [777, 24] on button "Publish" at bounding box center [774, 23] width 24 height 27
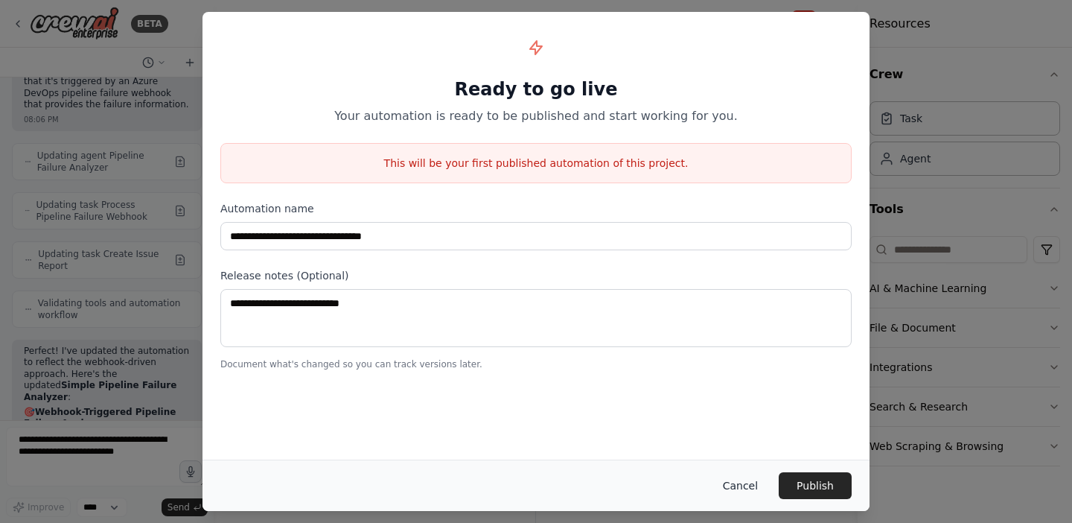
click at [737, 491] on button "Cancel" at bounding box center [740, 485] width 59 height 27
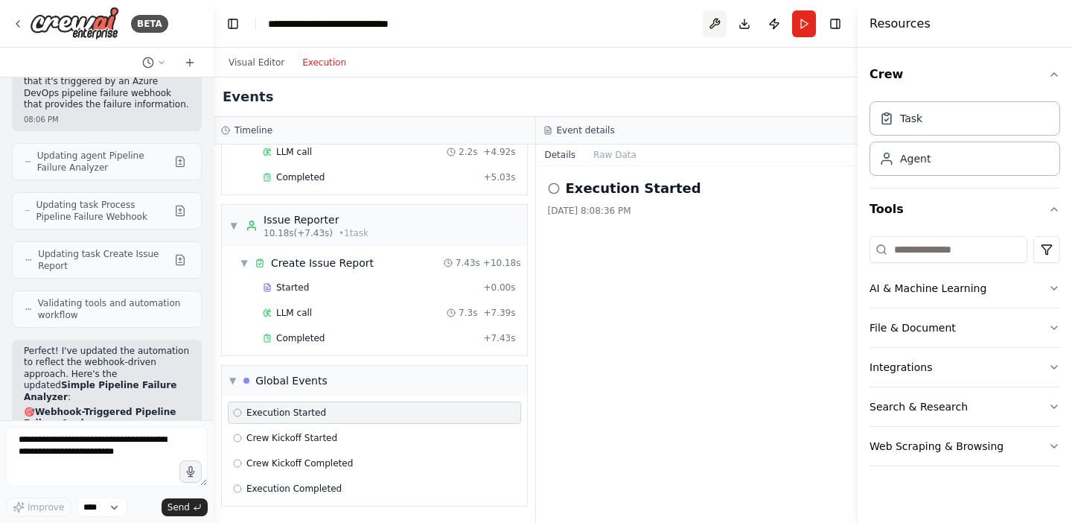
click at [713, 22] on button at bounding box center [715, 23] width 24 height 27
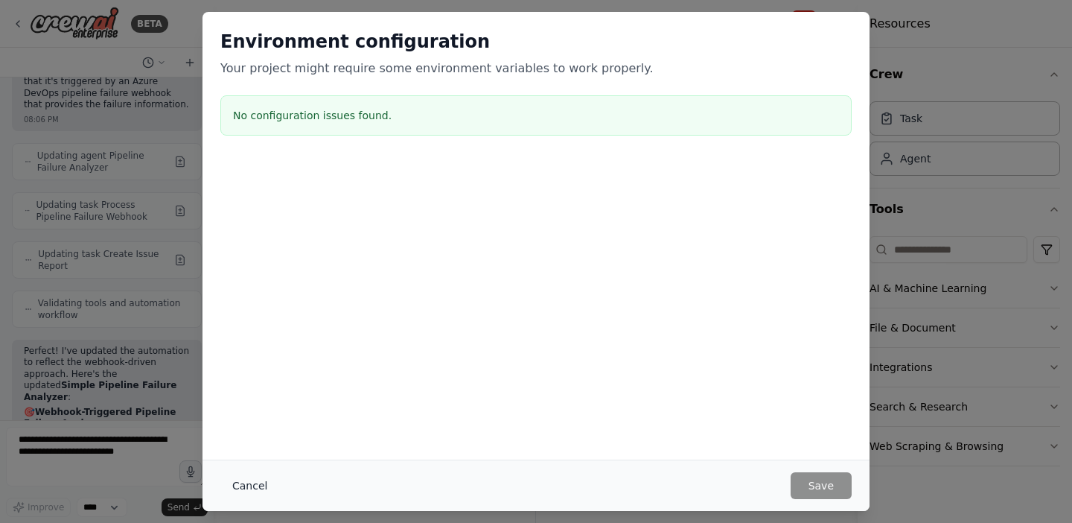
click at [256, 485] on button "Cancel" at bounding box center [249, 485] width 59 height 27
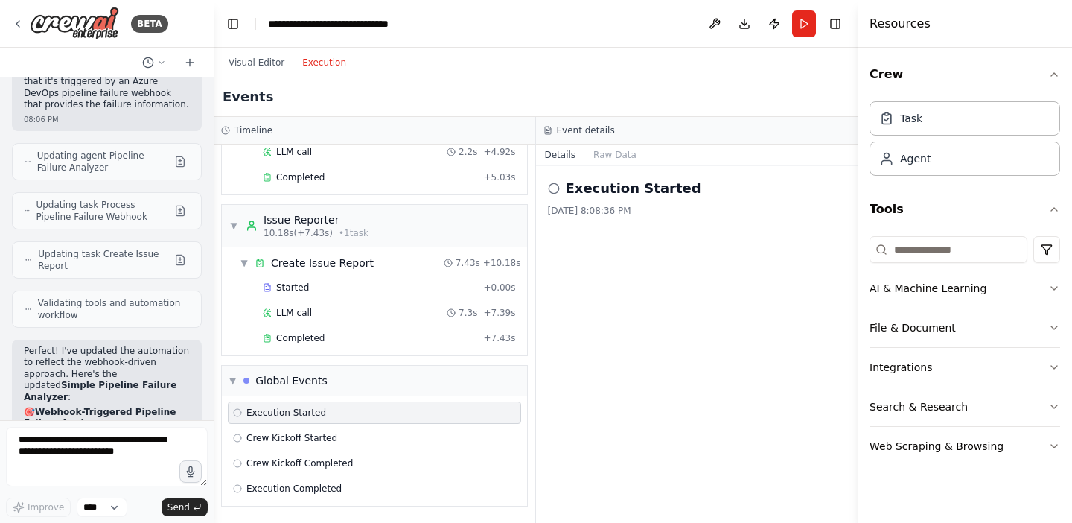
click at [1060, 368] on div "Crew Task Agent Tools AI & Machine Learning File & Document Integrations Search…" at bounding box center [965, 285] width 214 height 475
click at [1047, 368] on button "Integrations" at bounding box center [964, 367] width 191 height 39
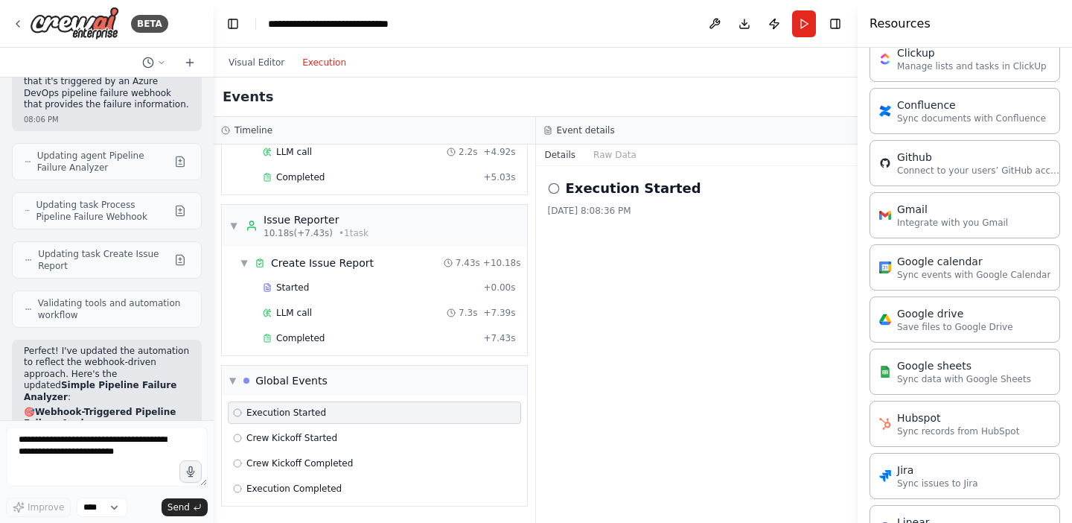
scroll to position [462, 0]
click at [949, 166] on p "Connect to your users’ GitHub accounts" at bounding box center [979, 168] width 164 height 12
click at [919, 165] on p "Connect to your users’ GitHub accounts" at bounding box center [979, 168] width 164 height 12
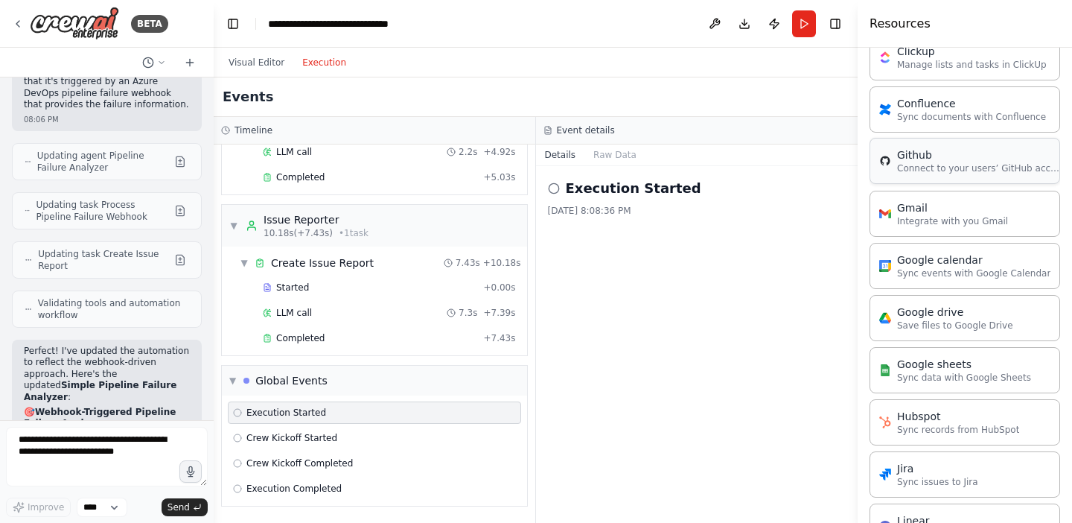
click at [919, 165] on p "Connect to your users’ GitHub accounts" at bounding box center [979, 168] width 164 height 12
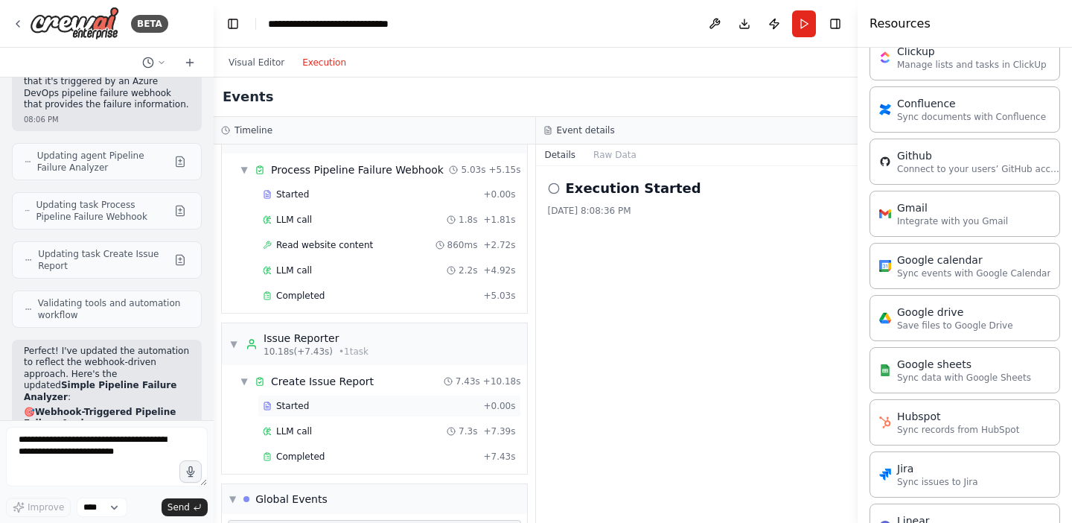
scroll to position [32, 0]
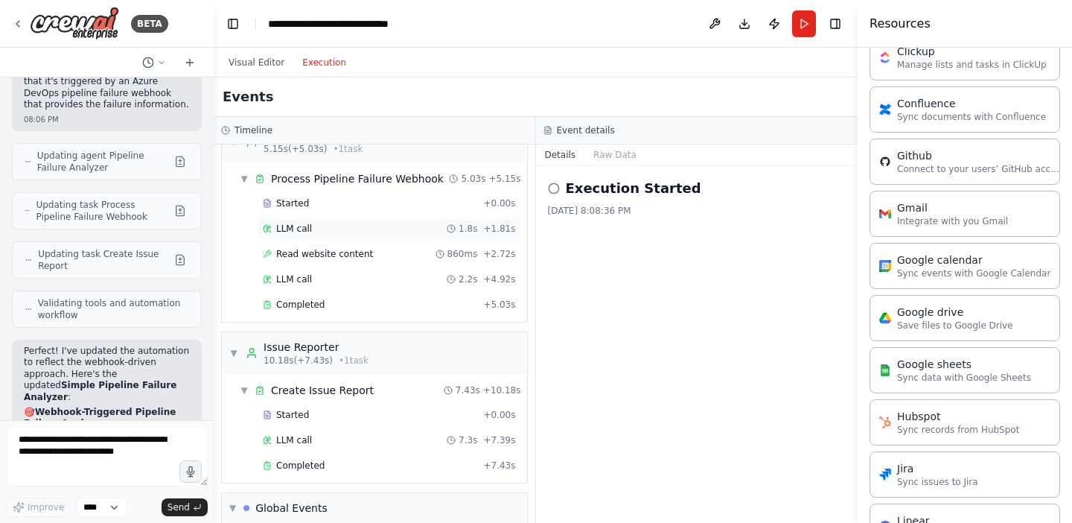
click at [341, 223] on div "LLM call 1.8s + 1.81s" at bounding box center [389, 229] width 253 height 12
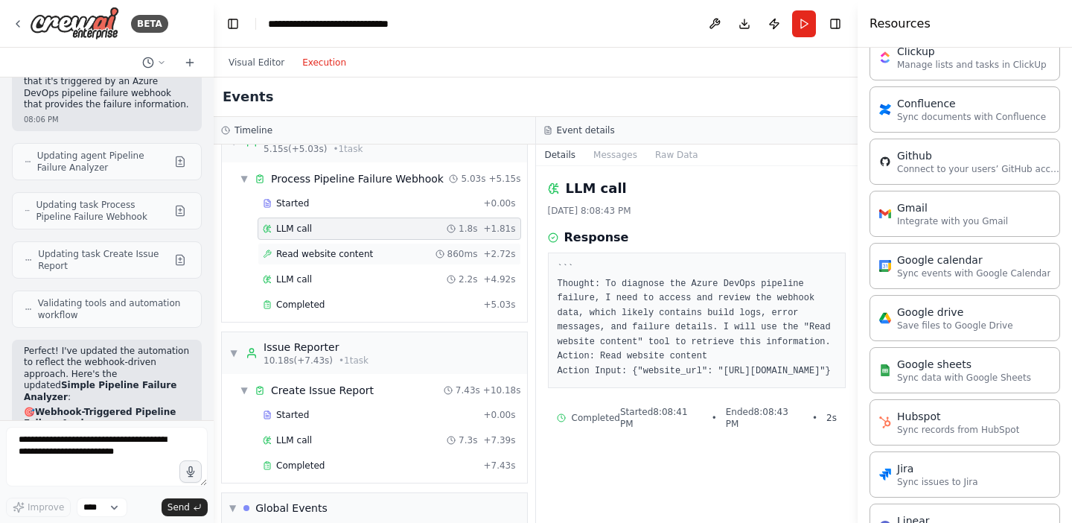
scroll to position [0, 0]
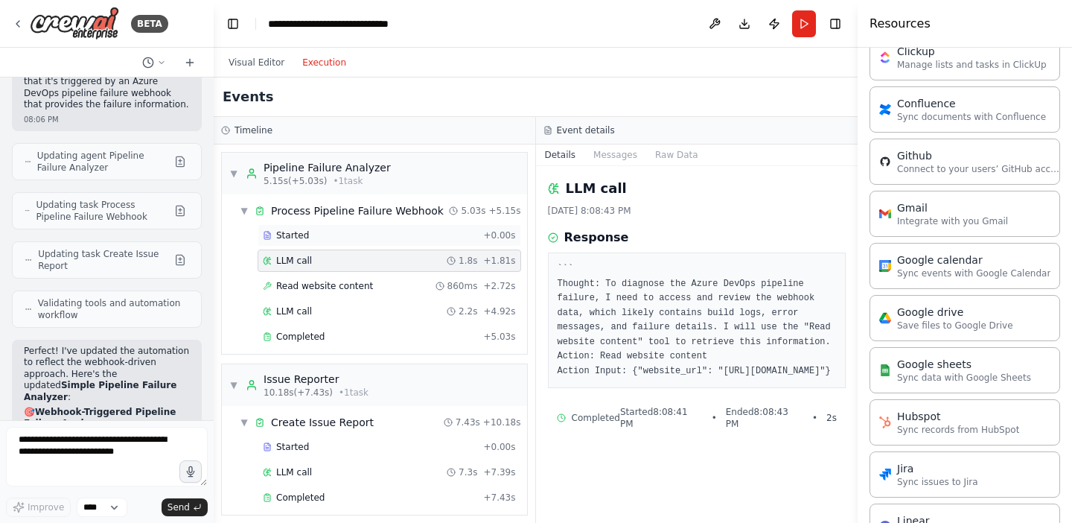
click at [390, 233] on div "Started" at bounding box center [370, 235] width 214 height 12
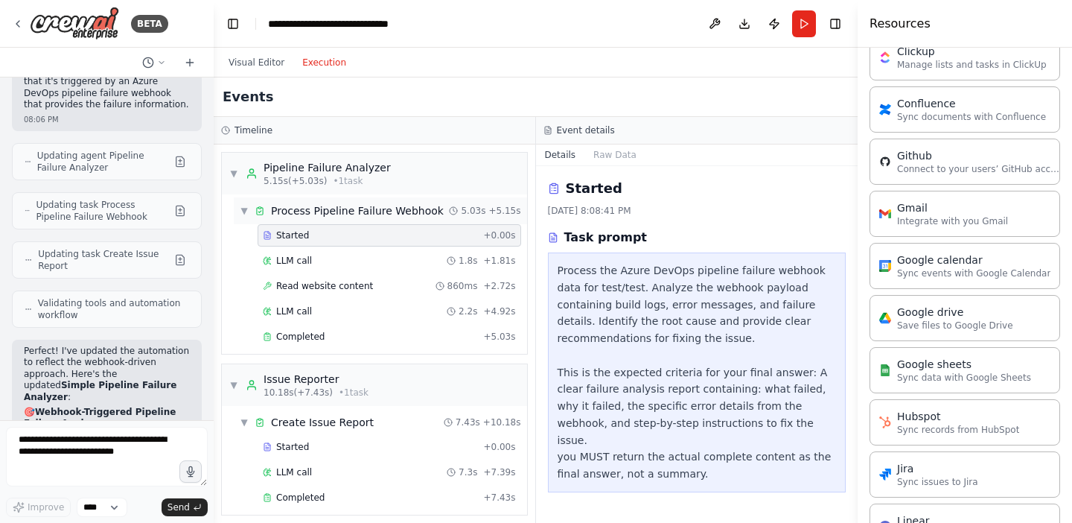
click at [402, 210] on div "Process Pipeline Failure Webhook" at bounding box center [357, 210] width 173 height 15
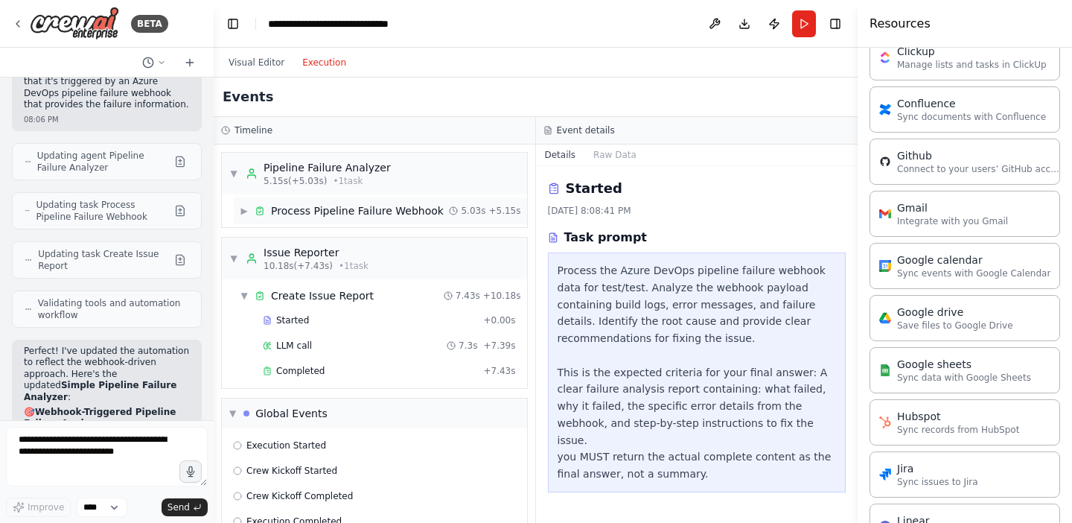
click at [402, 210] on div "Process Pipeline Failure Webhook" at bounding box center [357, 210] width 173 height 15
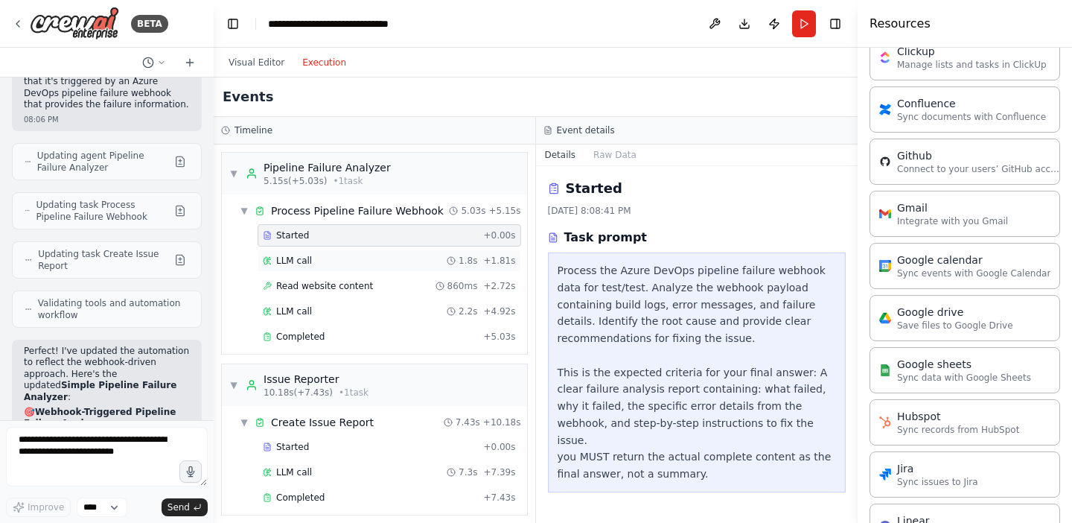
click at [368, 263] on div "LLM call 1.8s + 1.81s" at bounding box center [389, 261] width 253 height 12
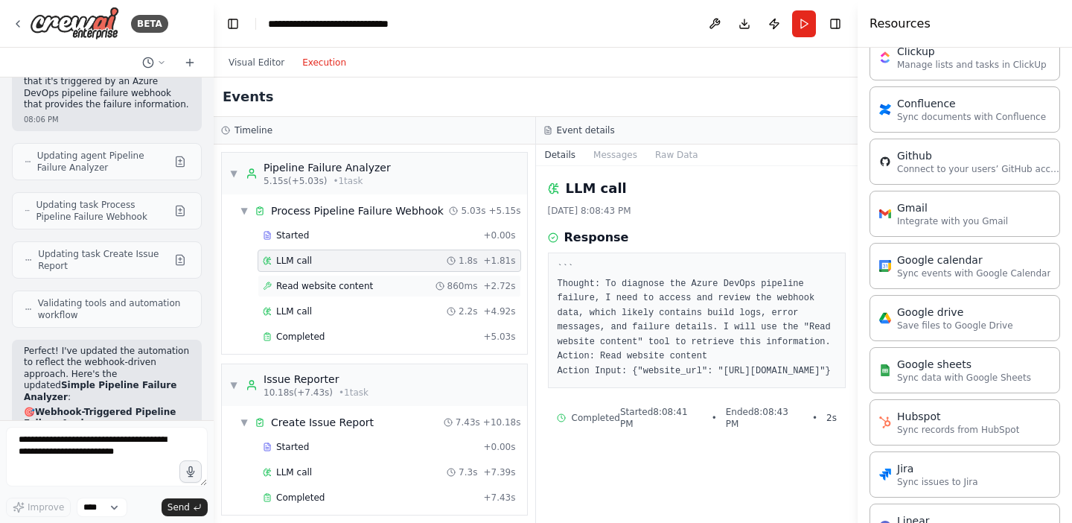
click at [354, 284] on span "Read website content" at bounding box center [324, 286] width 97 height 12
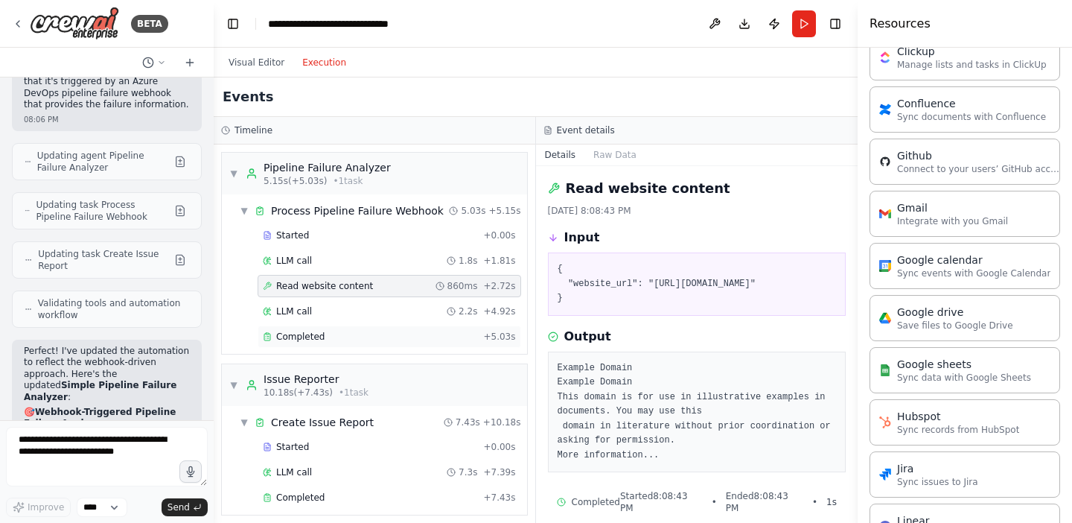
click at [322, 336] on div "Completed" at bounding box center [370, 337] width 214 height 12
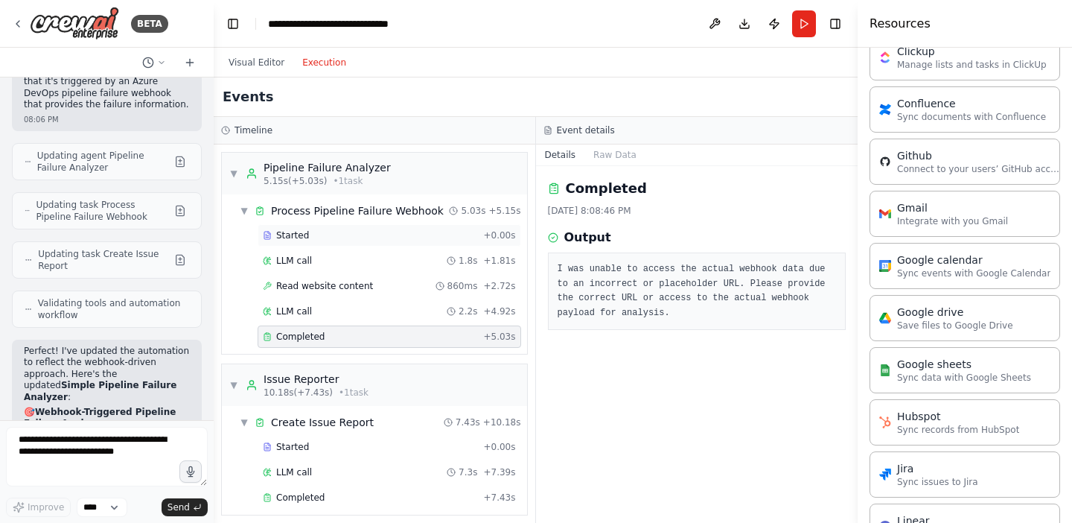
click at [330, 228] on div "Started + 0.00s" at bounding box center [390, 235] width 264 height 22
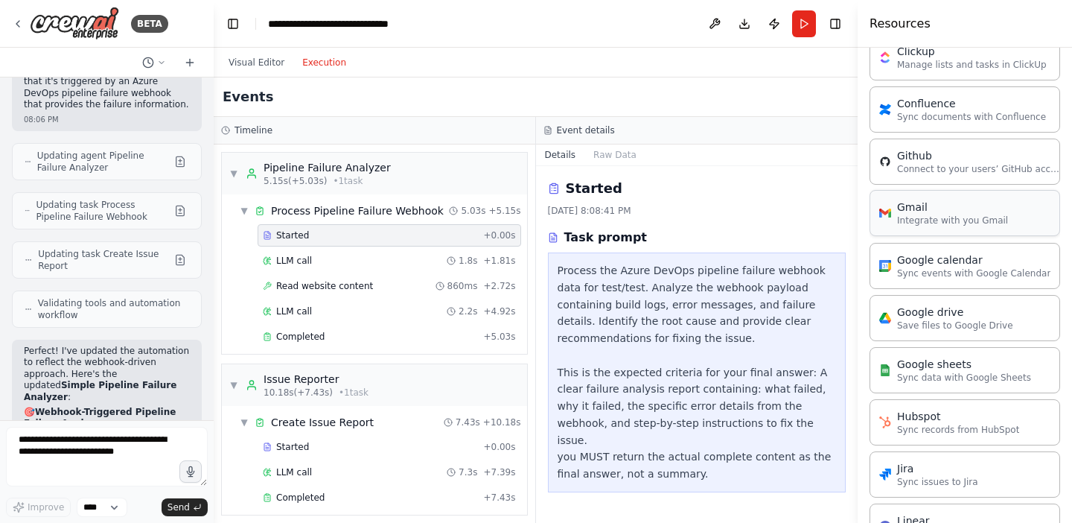
click at [924, 207] on div "Gmail" at bounding box center [952, 207] width 111 height 15
click at [923, 207] on div "Gmail" at bounding box center [952, 207] width 111 height 15
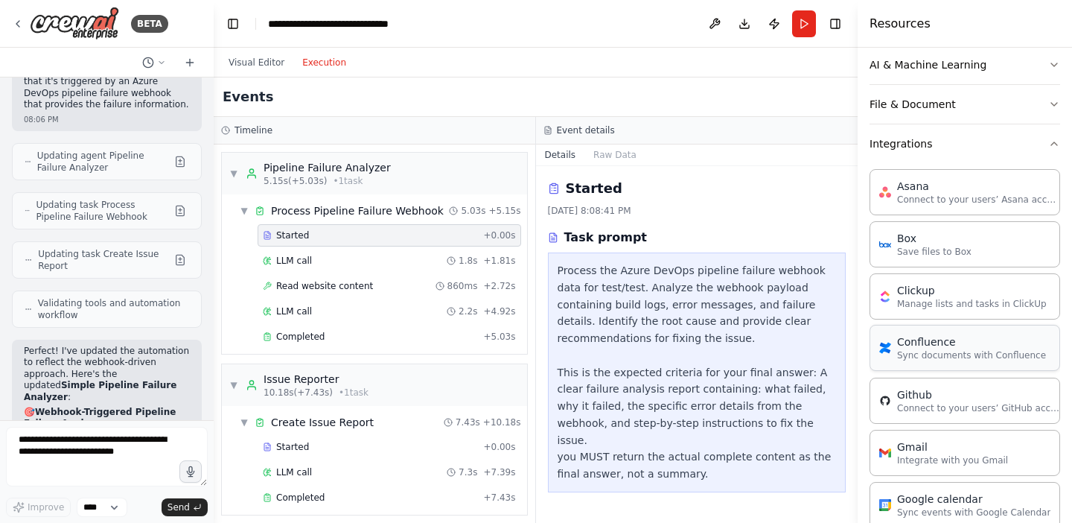
scroll to position [214, 0]
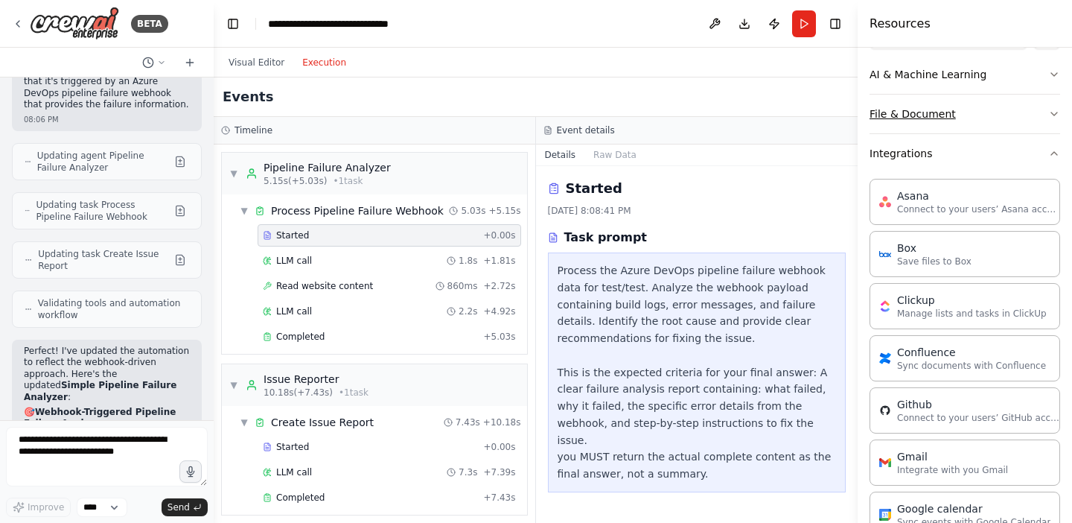
click at [935, 119] on button "File & Document" at bounding box center [964, 114] width 191 height 39
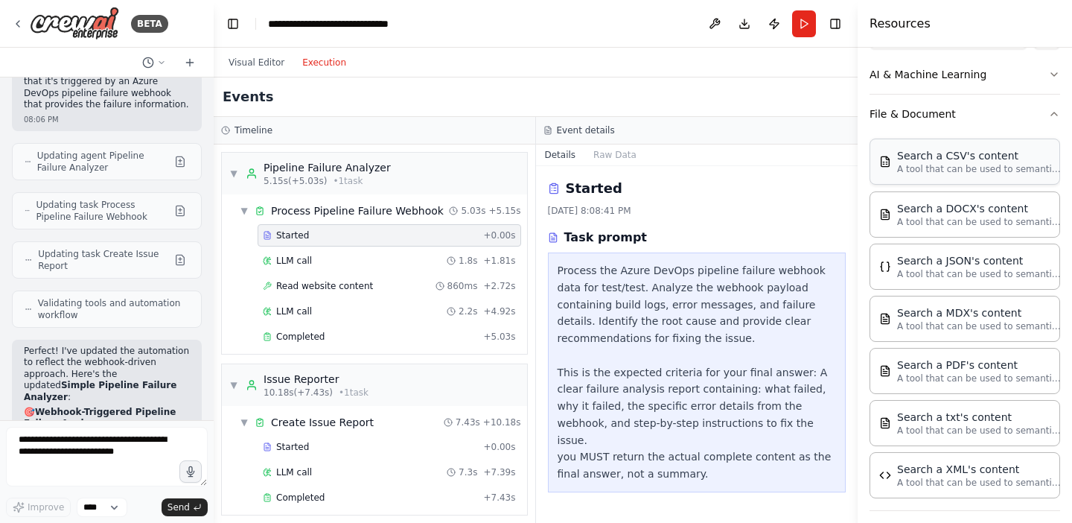
click at [919, 165] on p "A tool that can be used to semantic search a query from a CSV's content." at bounding box center [979, 169] width 164 height 12
click at [267, 62] on button "Visual Editor" at bounding box center [257, 63] width 74 height 18
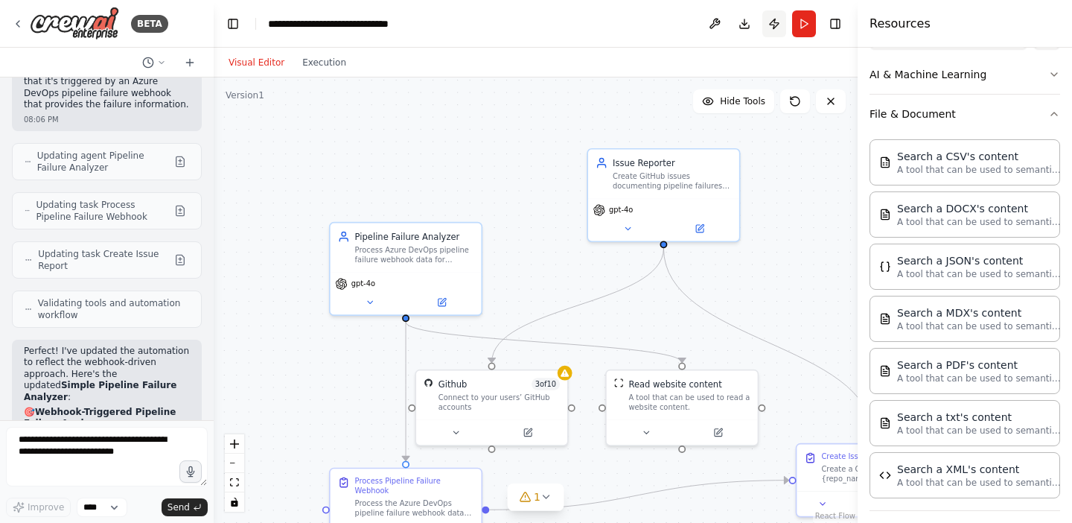
click at [778, 27] on button "Publish" at bounding box center [774, 23] width 24 height 27
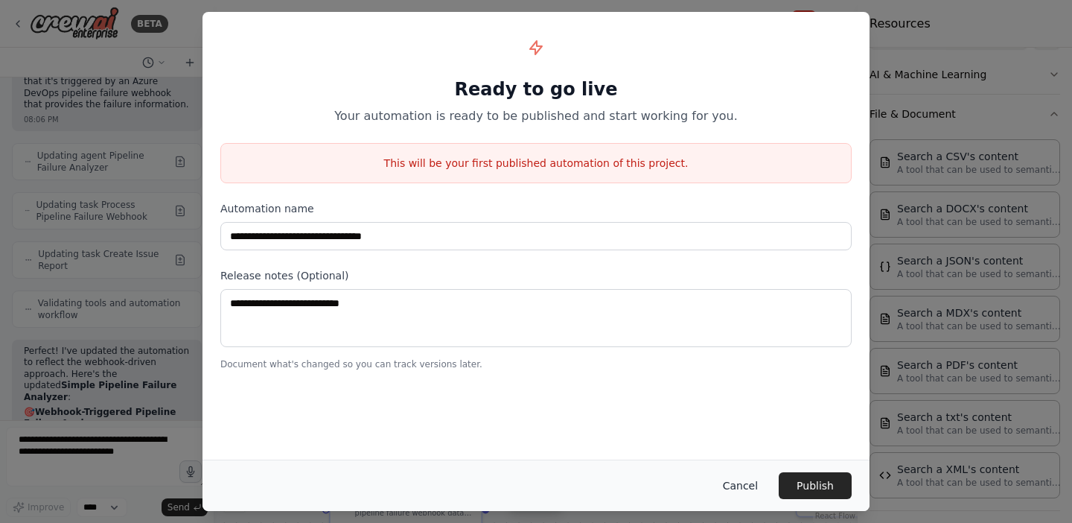
click at [737, 472] on button "Cancel" at bounding box center [740, 485] width 59 height 27
